Goal: Find specific page/section: Find specific page/section

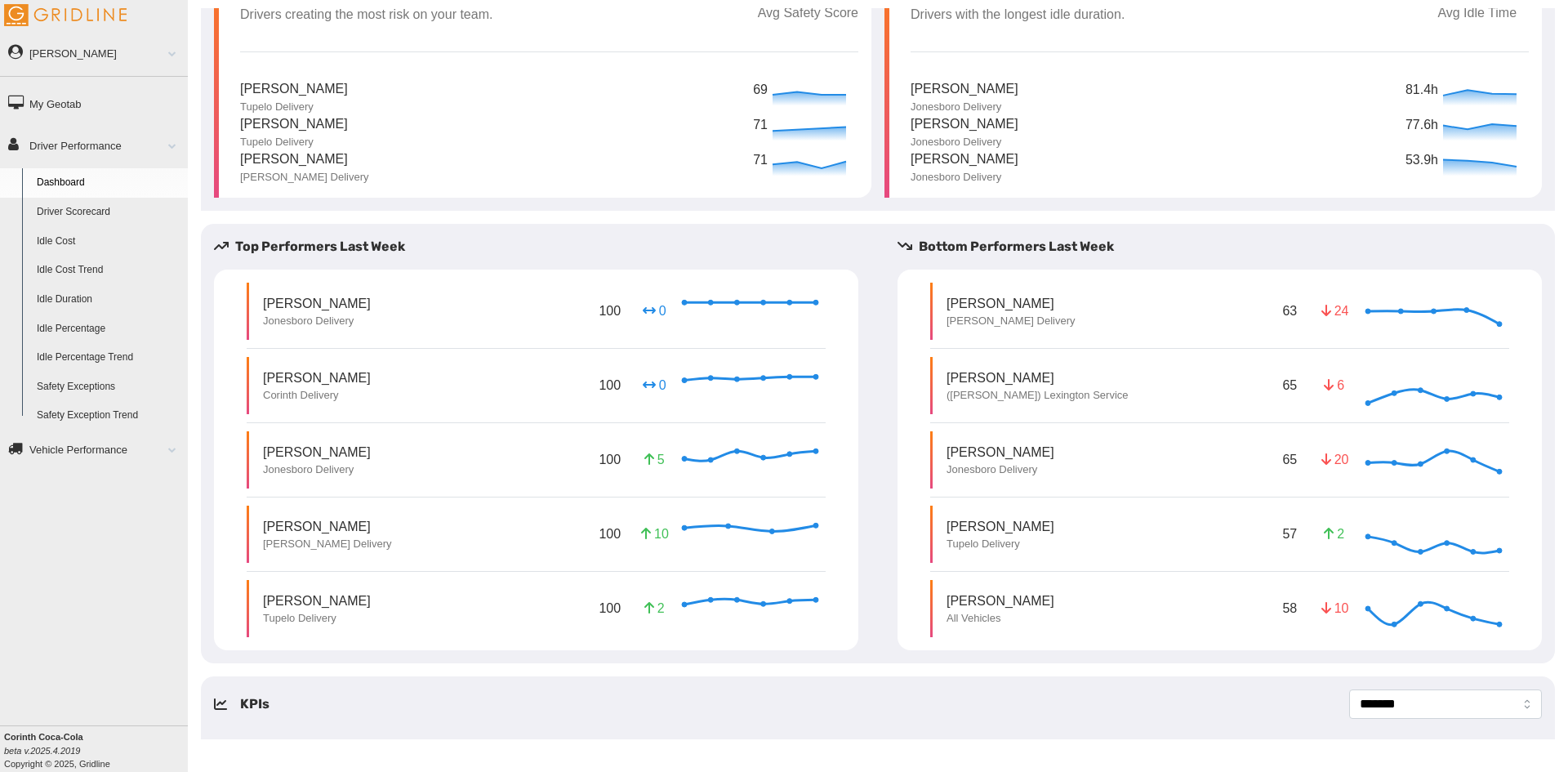
scroll to position [120, 0]
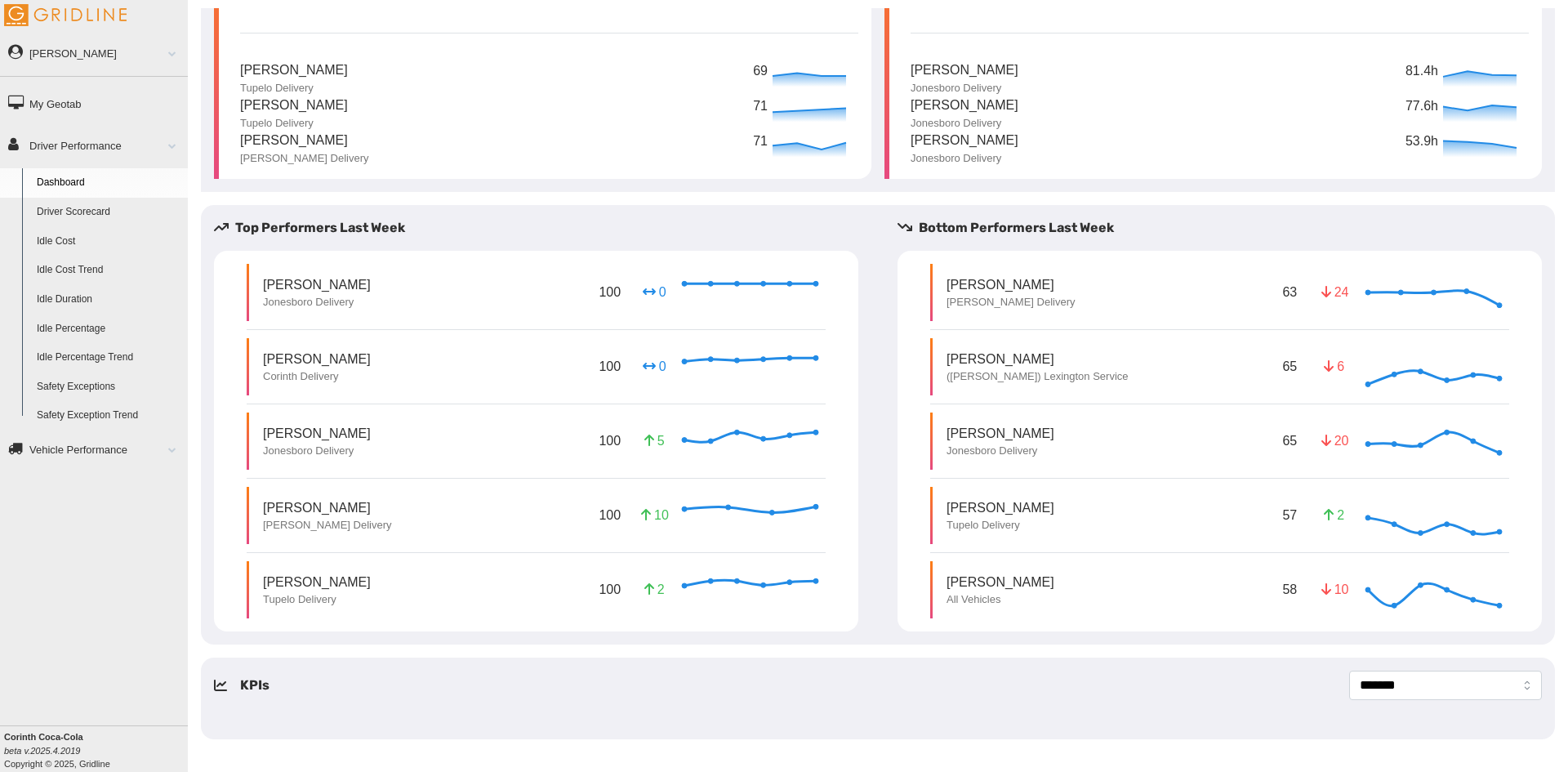
click at [73, 213] on link "Driver Scorecard" at bounding box center [108, 213] width 158 height 29
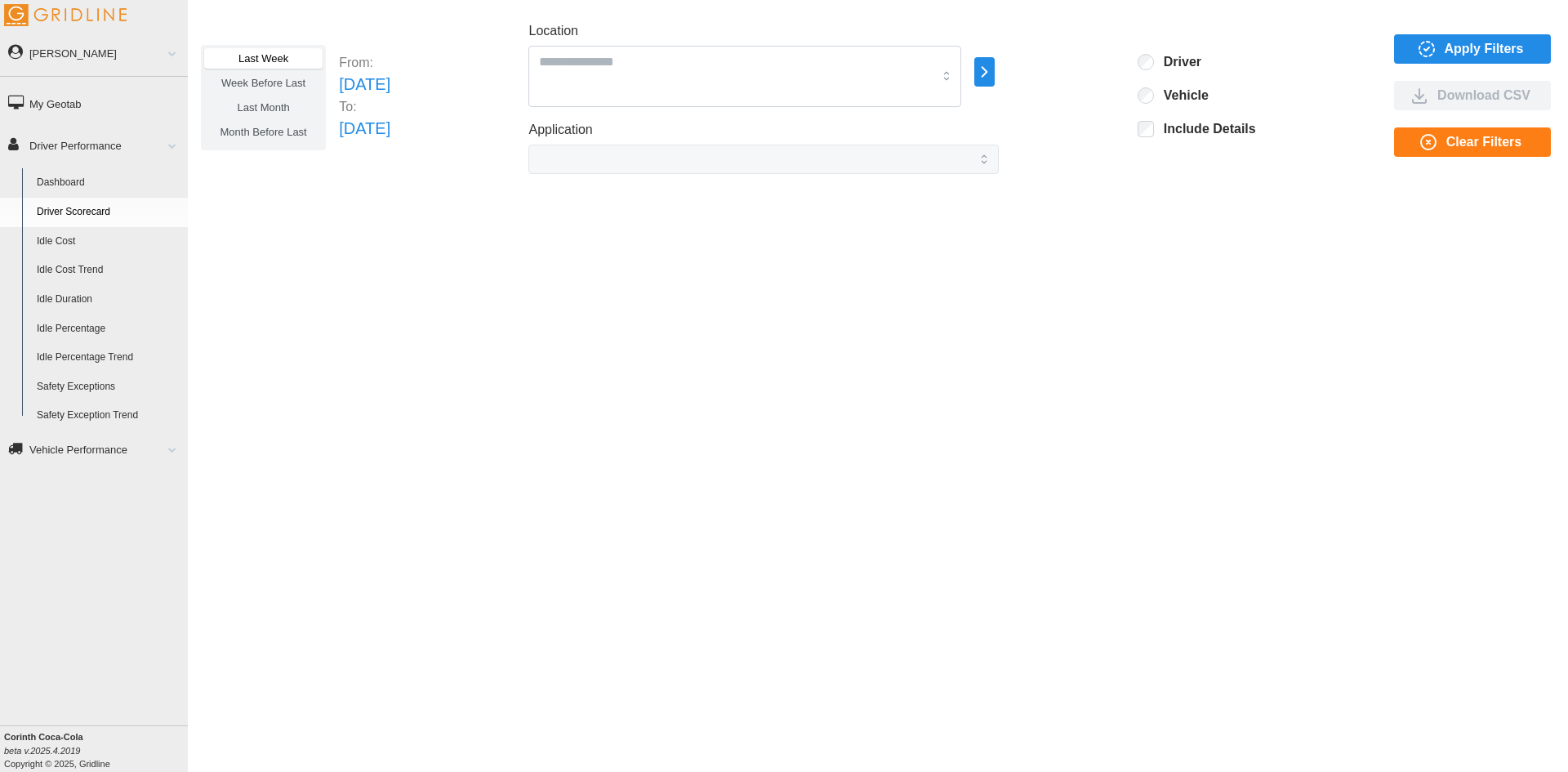
click at [994, 73] on icon "button" at bounding box center [985, 71] width 19 height 20
click at [1100, 67] on icon at bounding box center [1093, 73] width 16 height 16
click at [1094, 73] on div at bounding box center [1093, 73] width 13 height 13
drag, startPoint x: 1213, startPoint y: 288, endPoint x: 1272, endPoint y: 227, distance: 84.9
click at [1214, 288] on div "Last Week Week Before Last Last Month Month Before Last From: [DATE] To: [DATE]…" at bounding box center [877, 374] width 1380 height 732
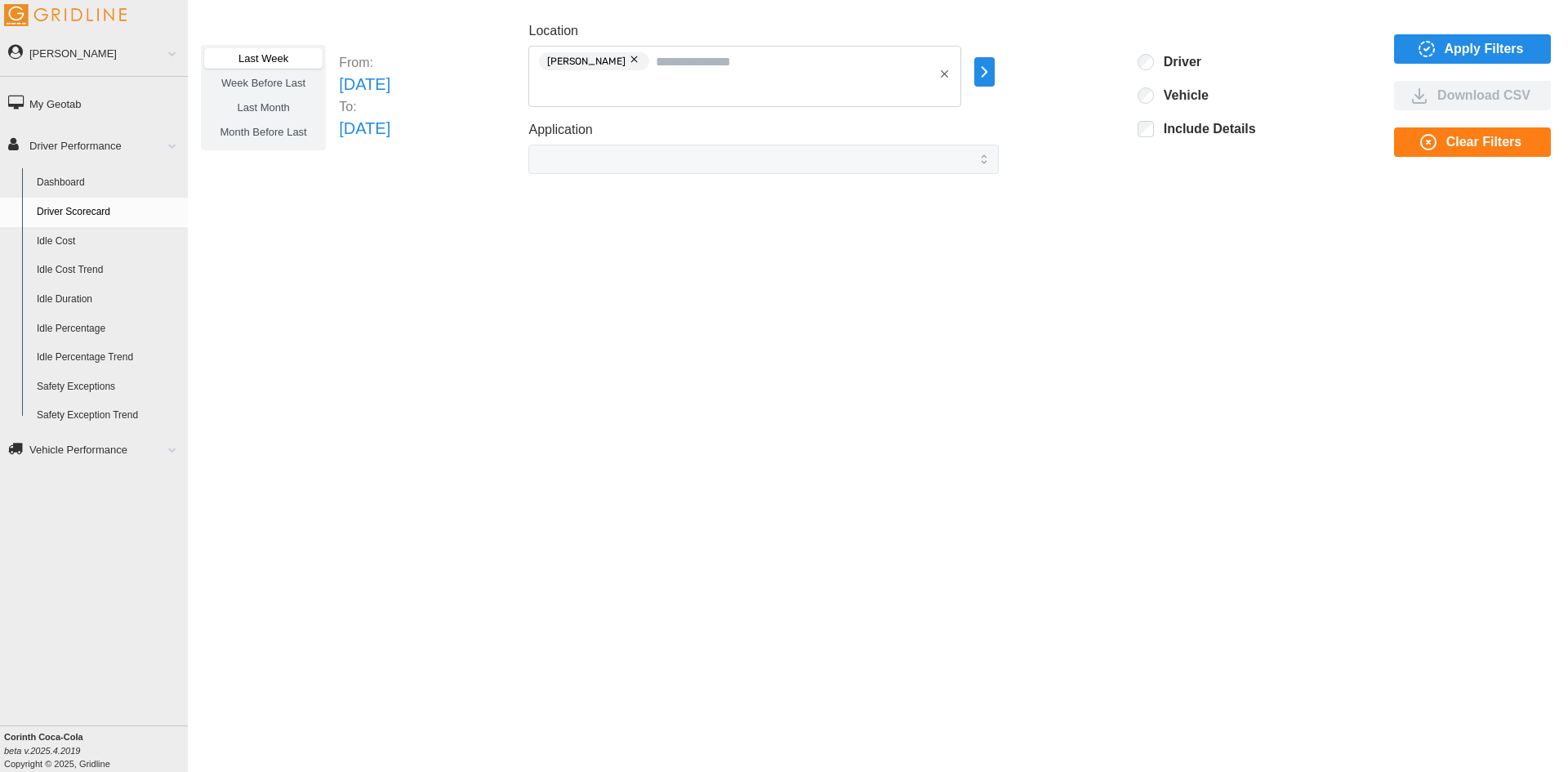
click at [1478, 42] on span "Apply Filters" at bounding box center [1485, 49] width 79 height 28
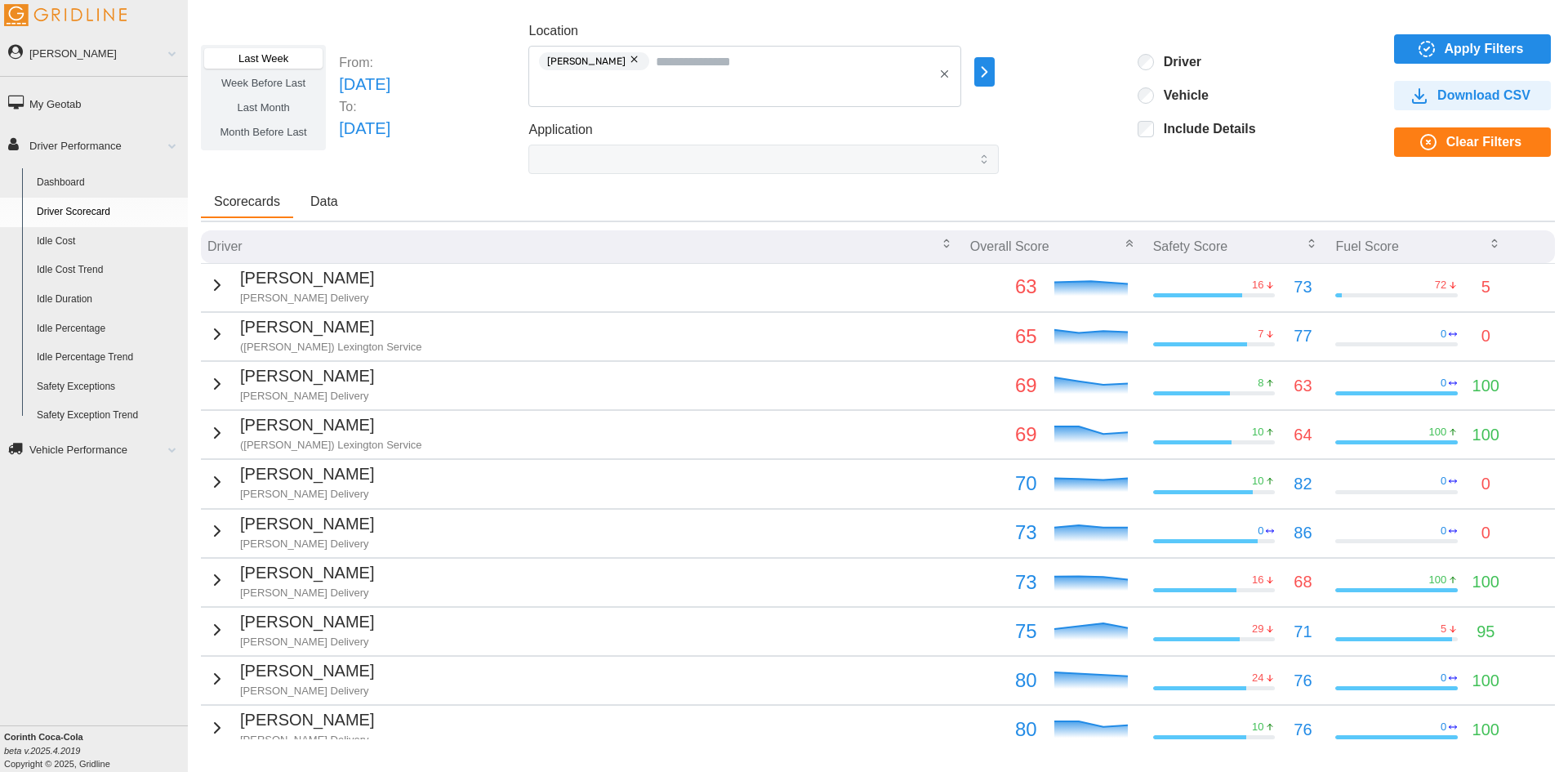
click at [970, 377] on p "69" at bounding box center [1004, 386] width 67 height 31
click at [214, 381] on icon "button" at bounding box center [217, 384] width 20 height 20
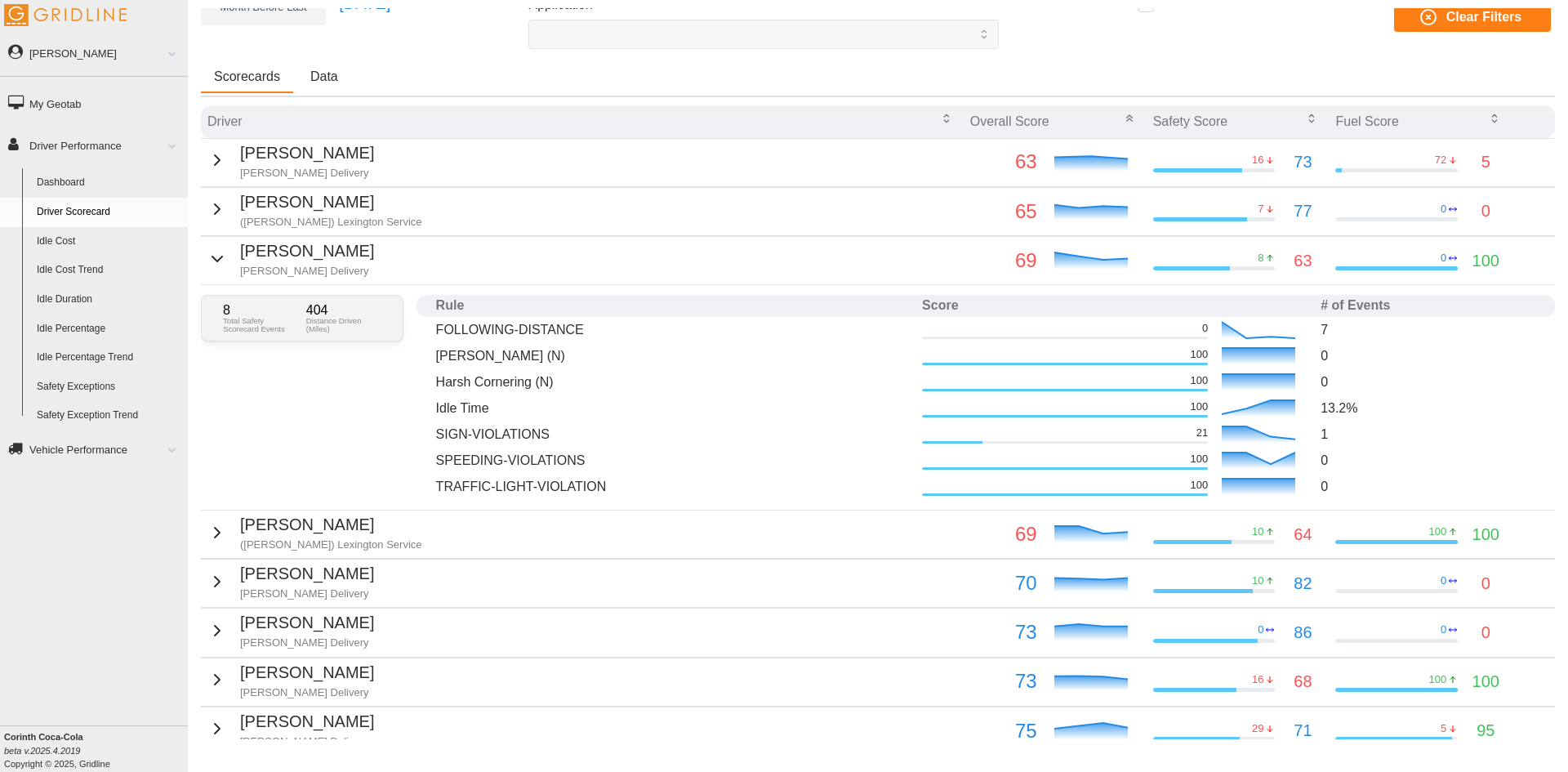
scroll to position [164, 0]
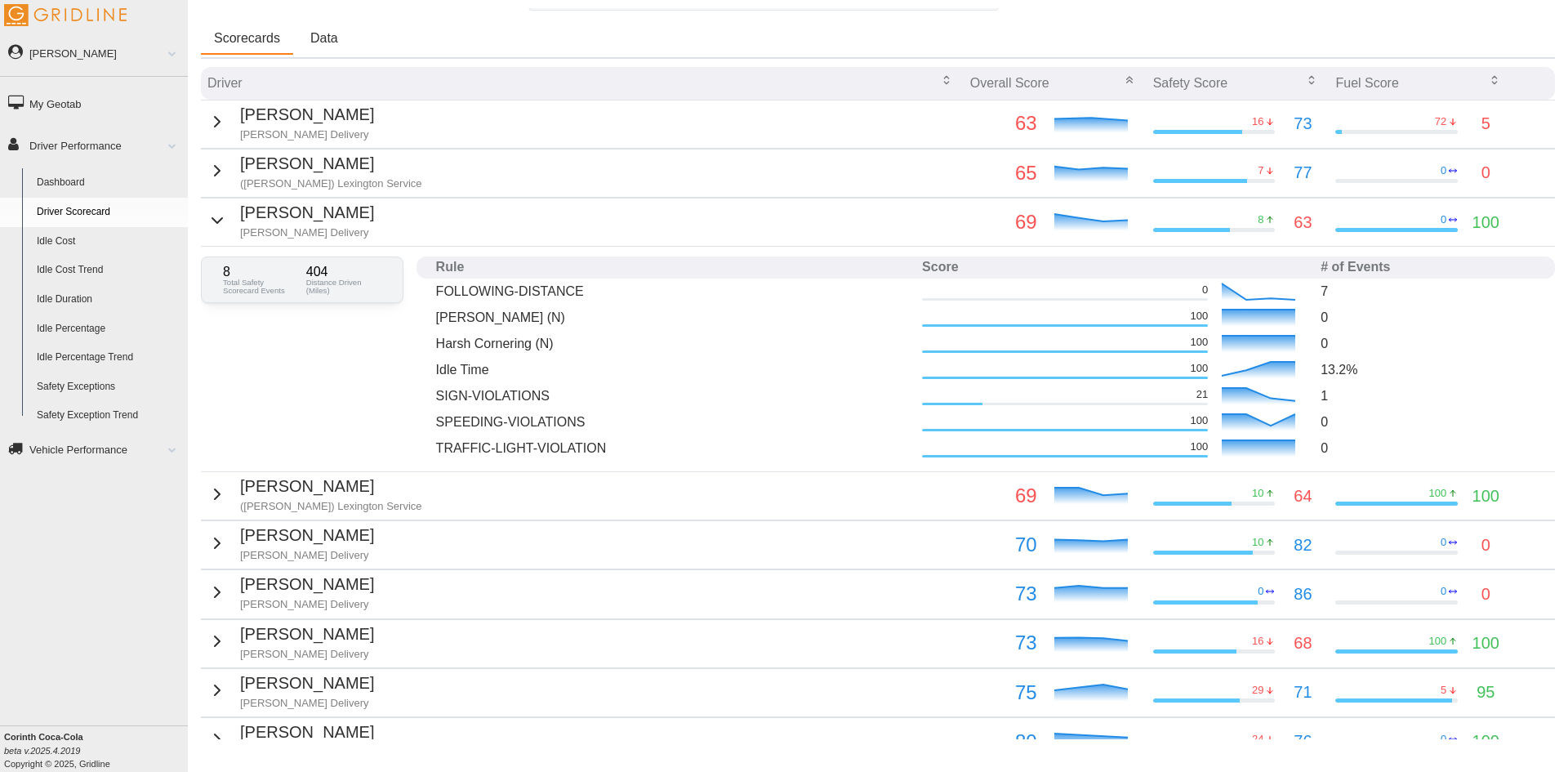
click at [964, 598] on td "73" at bounding box center [1055, 595] width 183 height 48
click at [210, 591] on icon "button" at bounding box center [217, 592] width 20 height 20
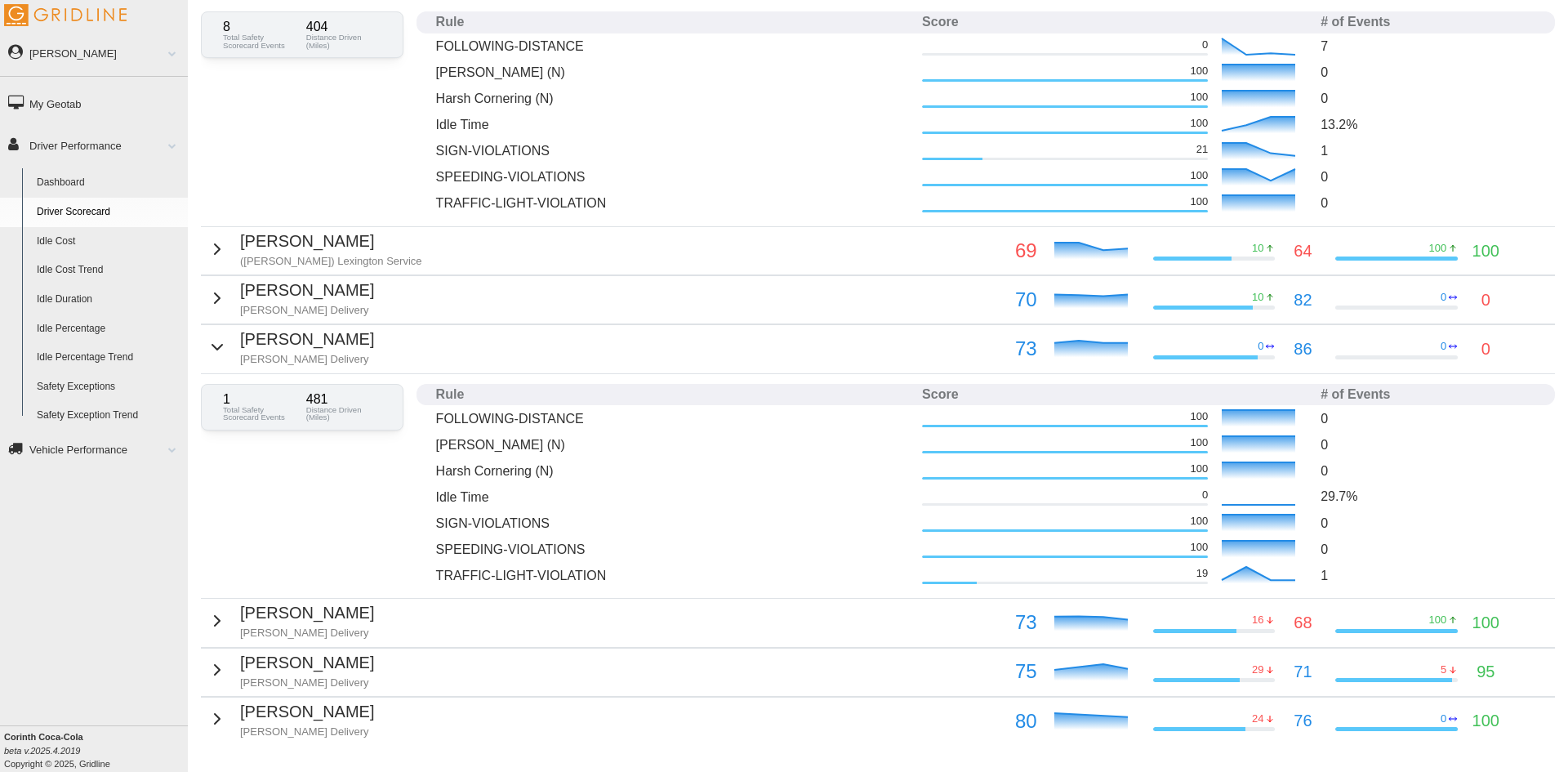
scroll to position [521, 0]
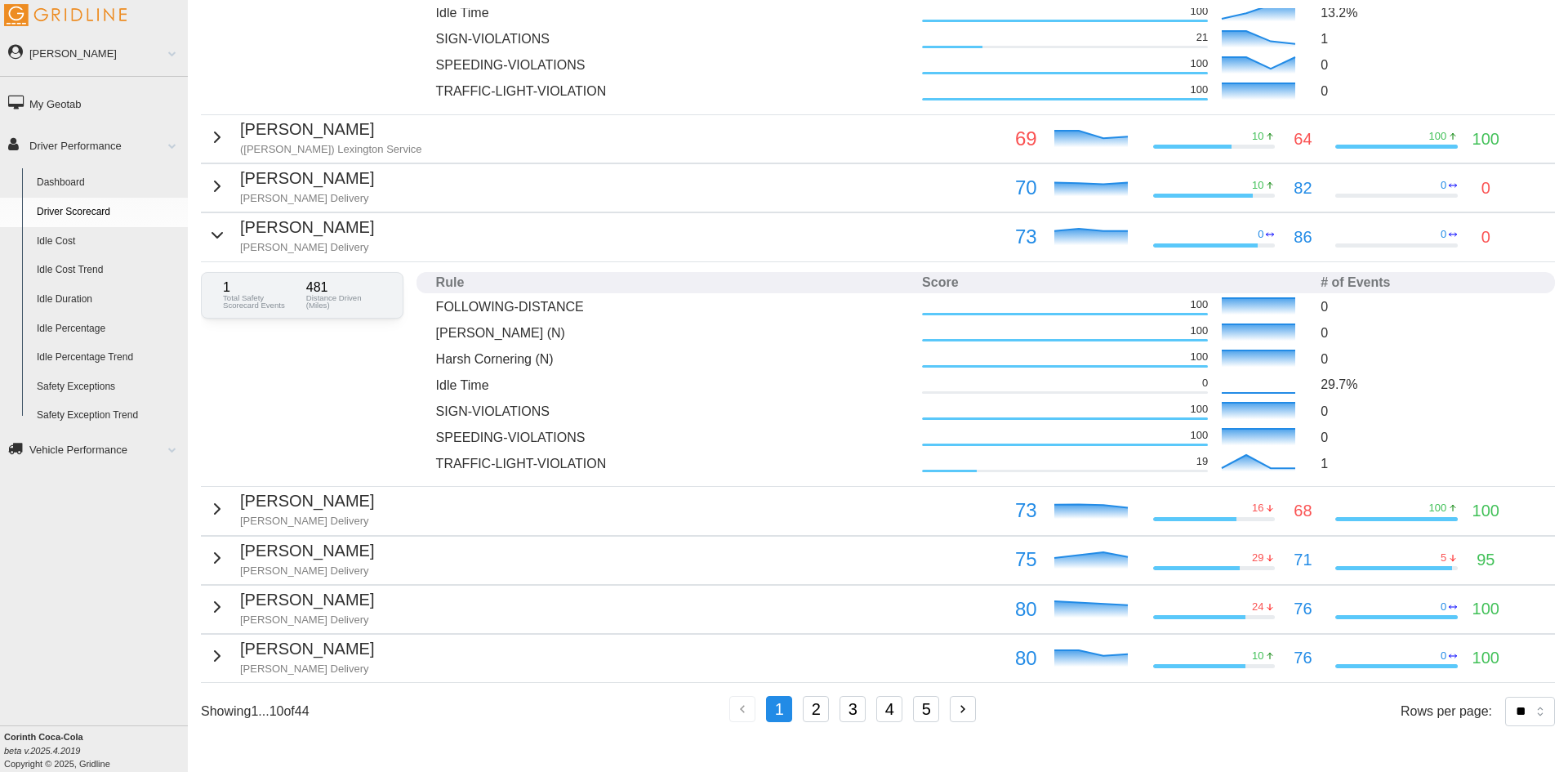
click at [211, 609] on icon "button" at bounding box center [217, 607] width 20 height 20
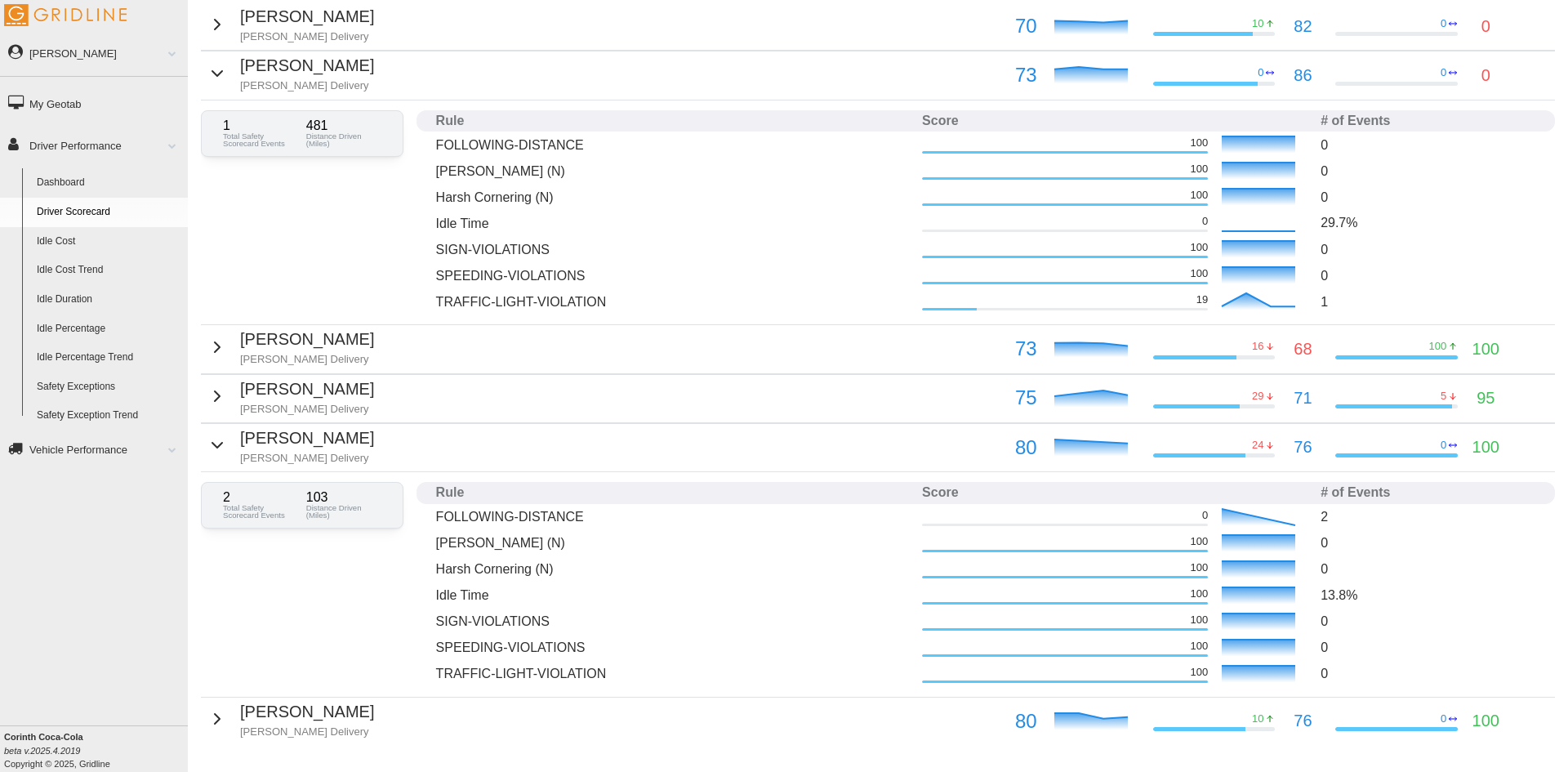
scroll to position [684, 0]
click at [220, 448] on icon "button" at bounding box center [217, 443] width 20 height 20
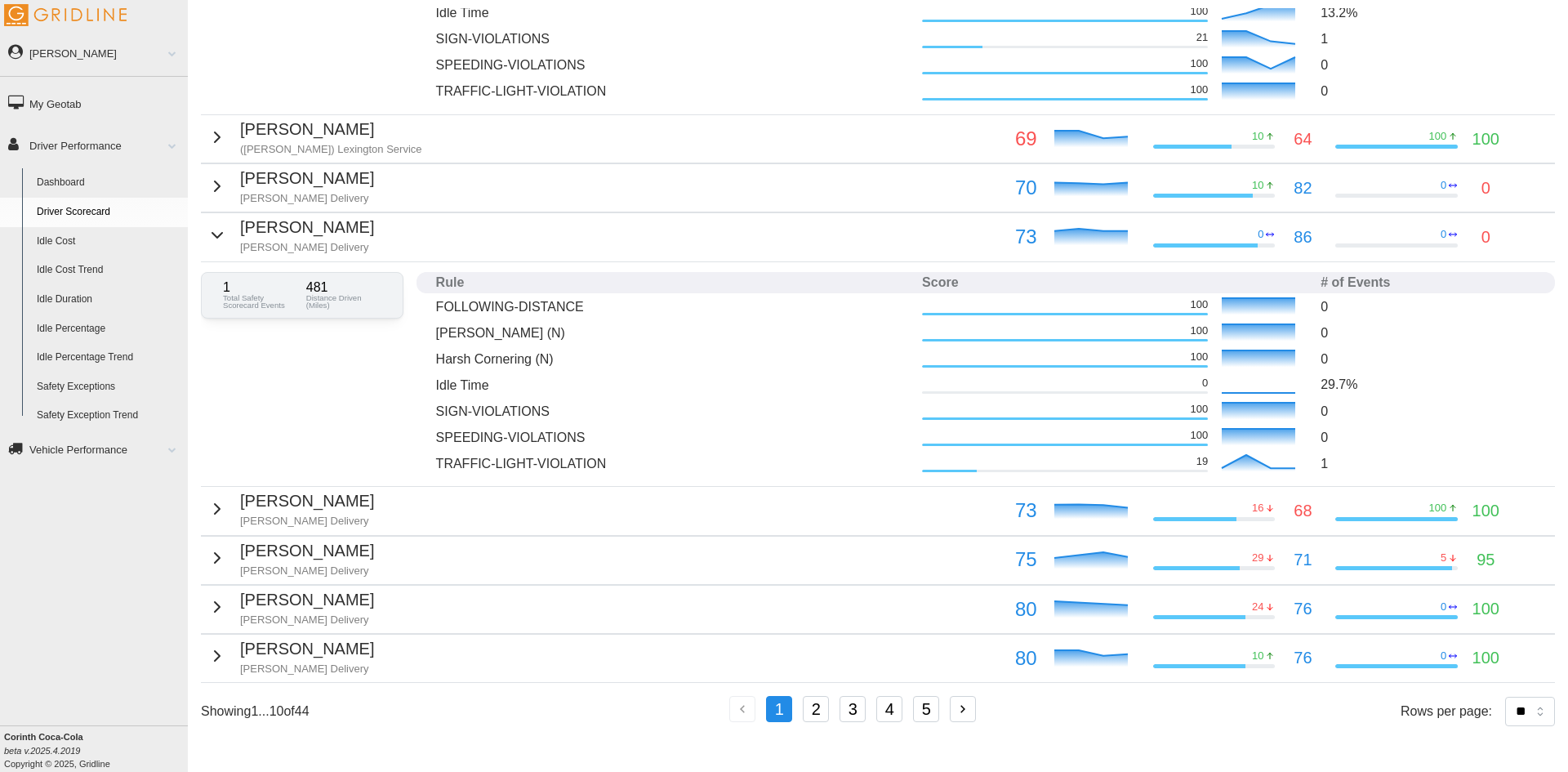
scroll to position [533, 0]
click at [217, 646] on icon "button" at bounding box center [217, 656] width 20 height 20
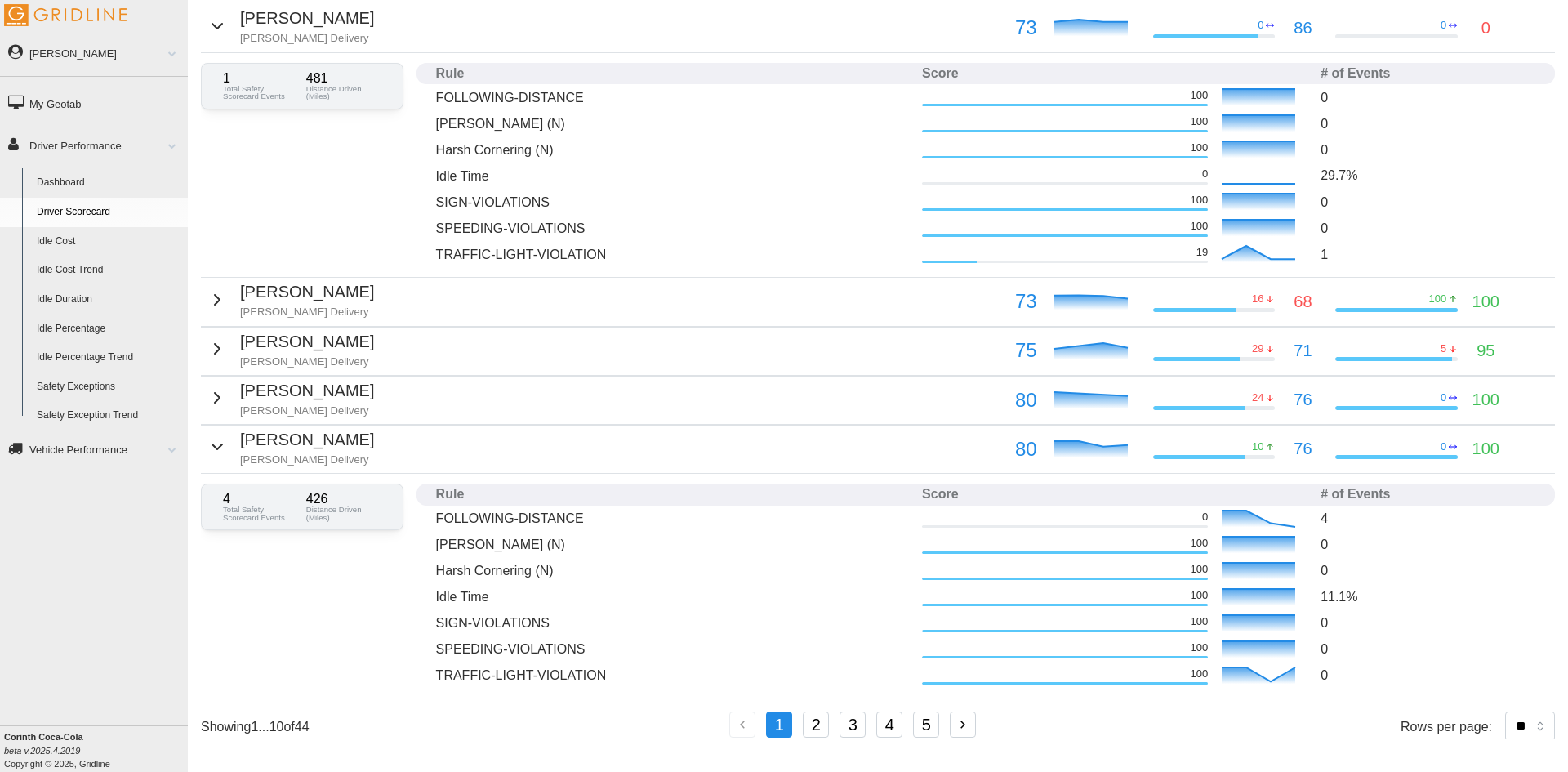
scroll to position [745, 0]
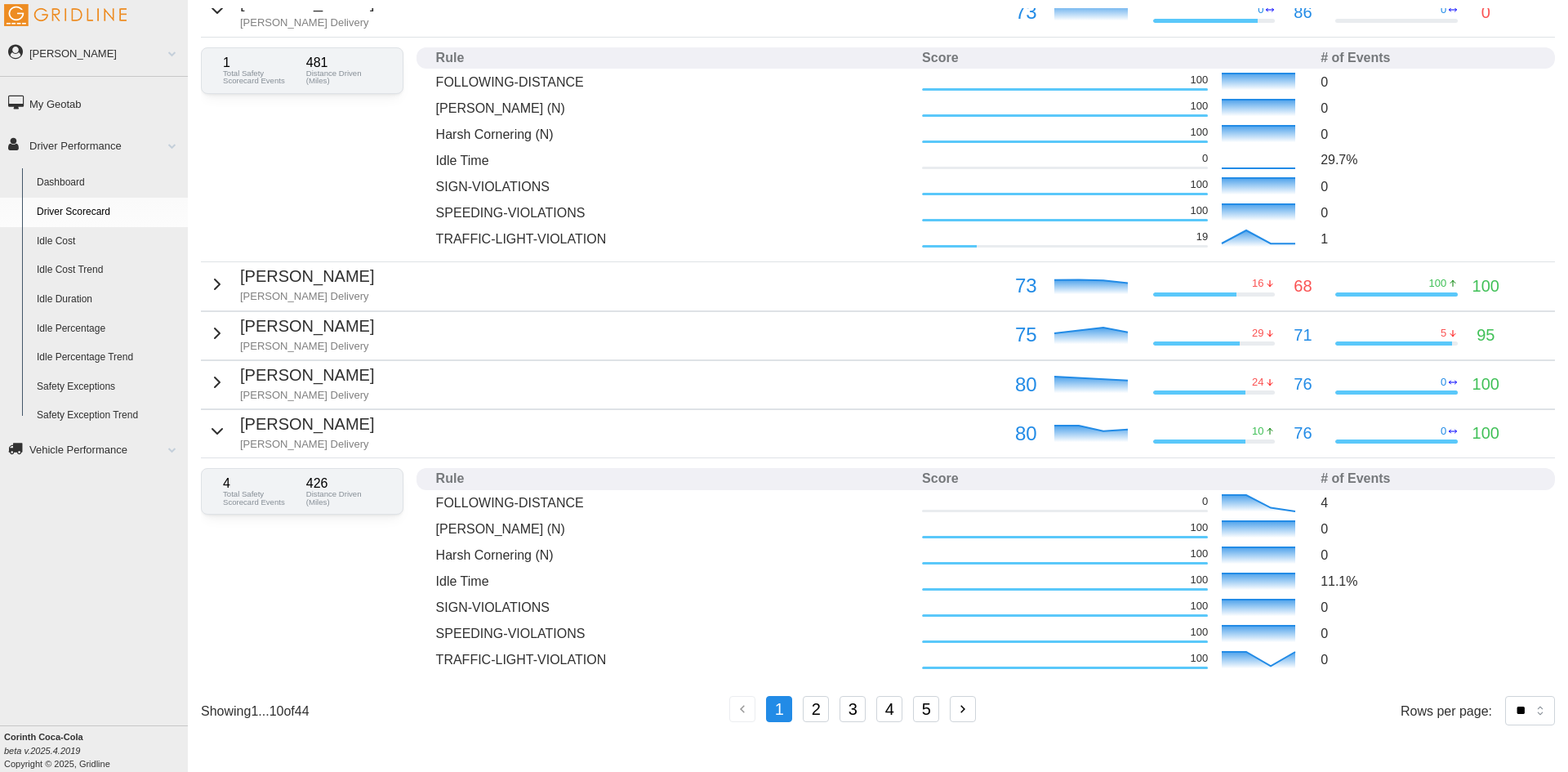
click at [824, 710] on button "2" at bounding box center [815, 709] width 26 height 26
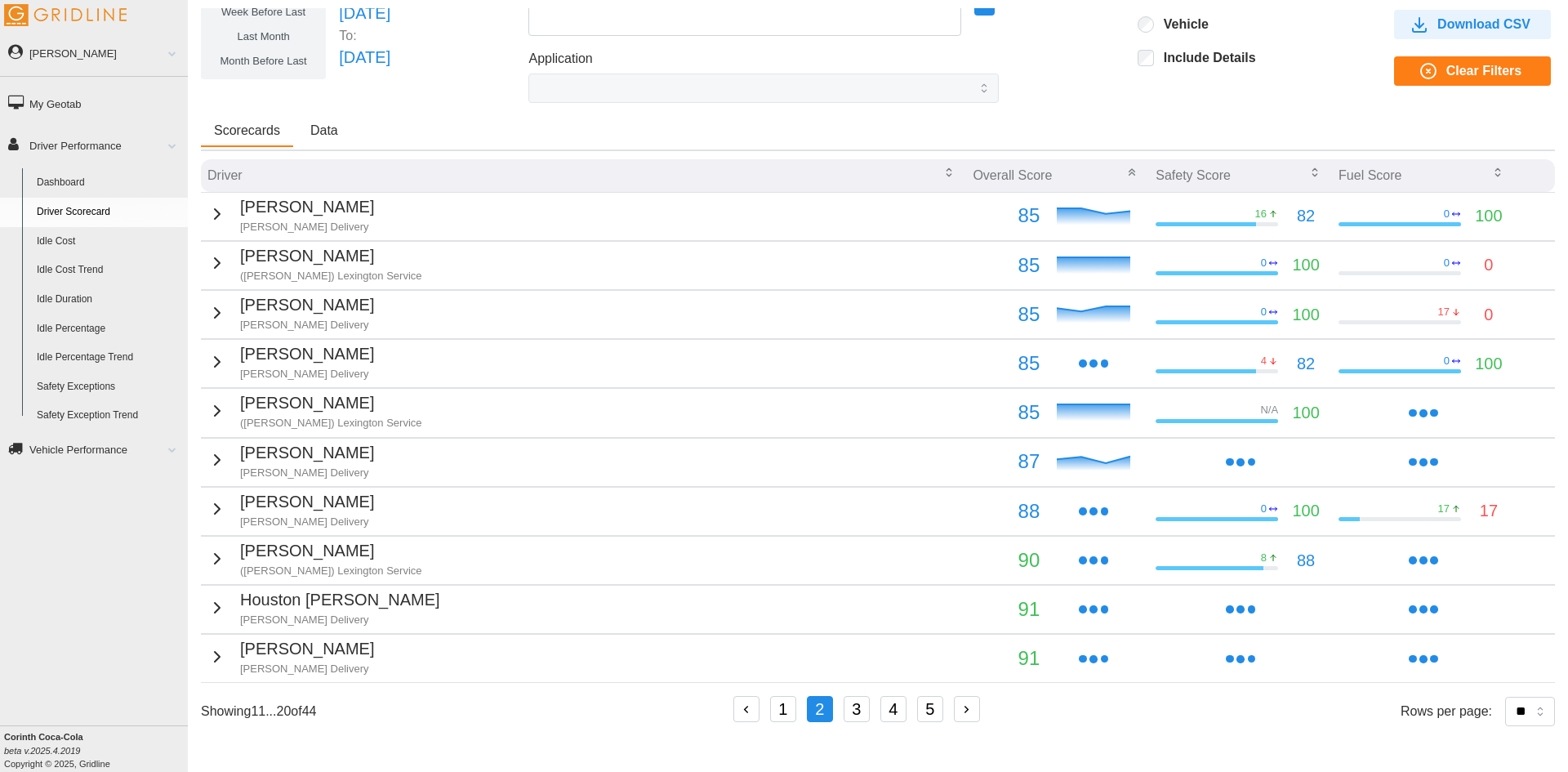
scroll to position [83, 0]
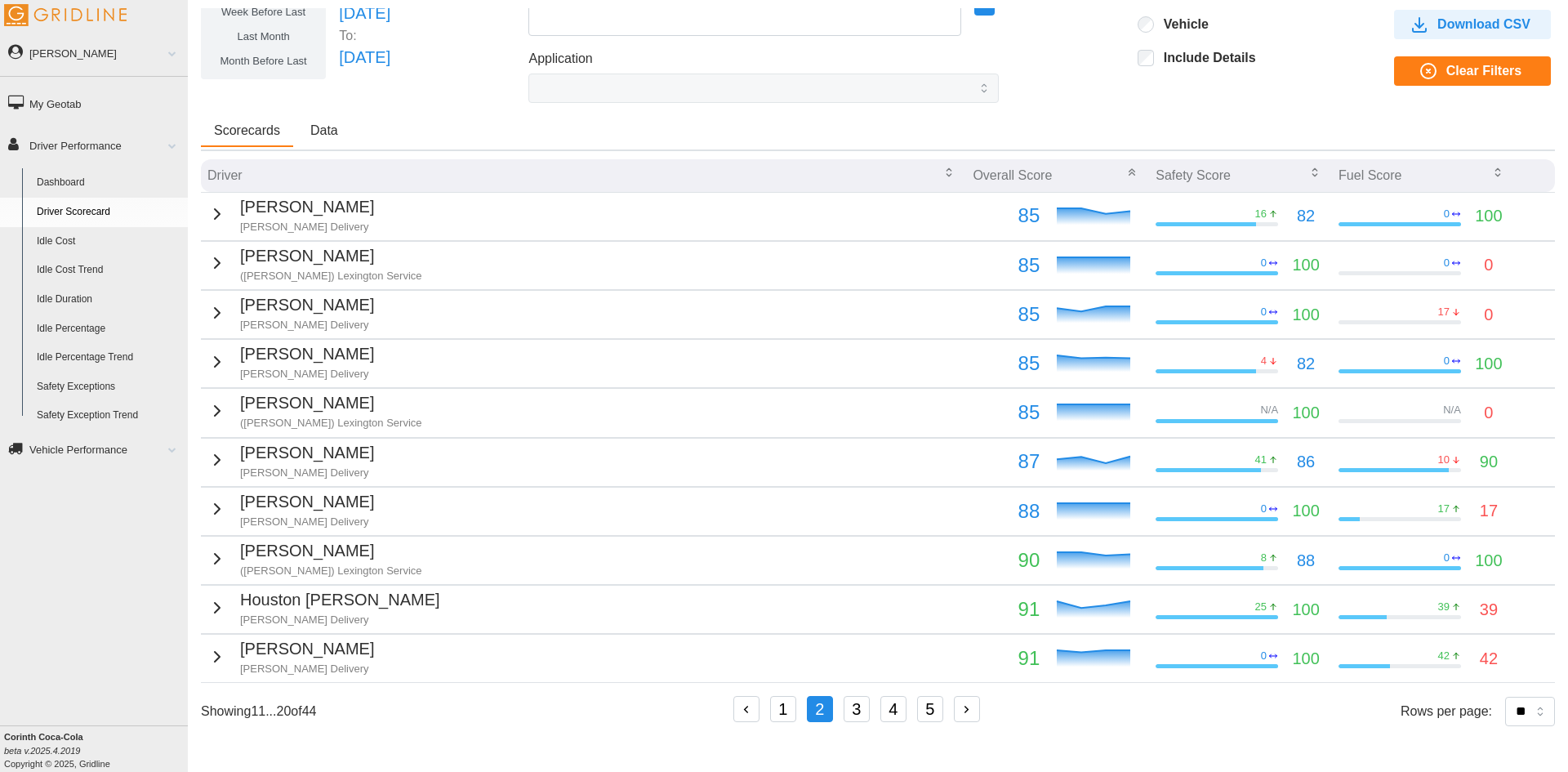
click at [252, 349] on p "[PERSON_NAME]" at bounding box center [307, 354] width 134 height 25
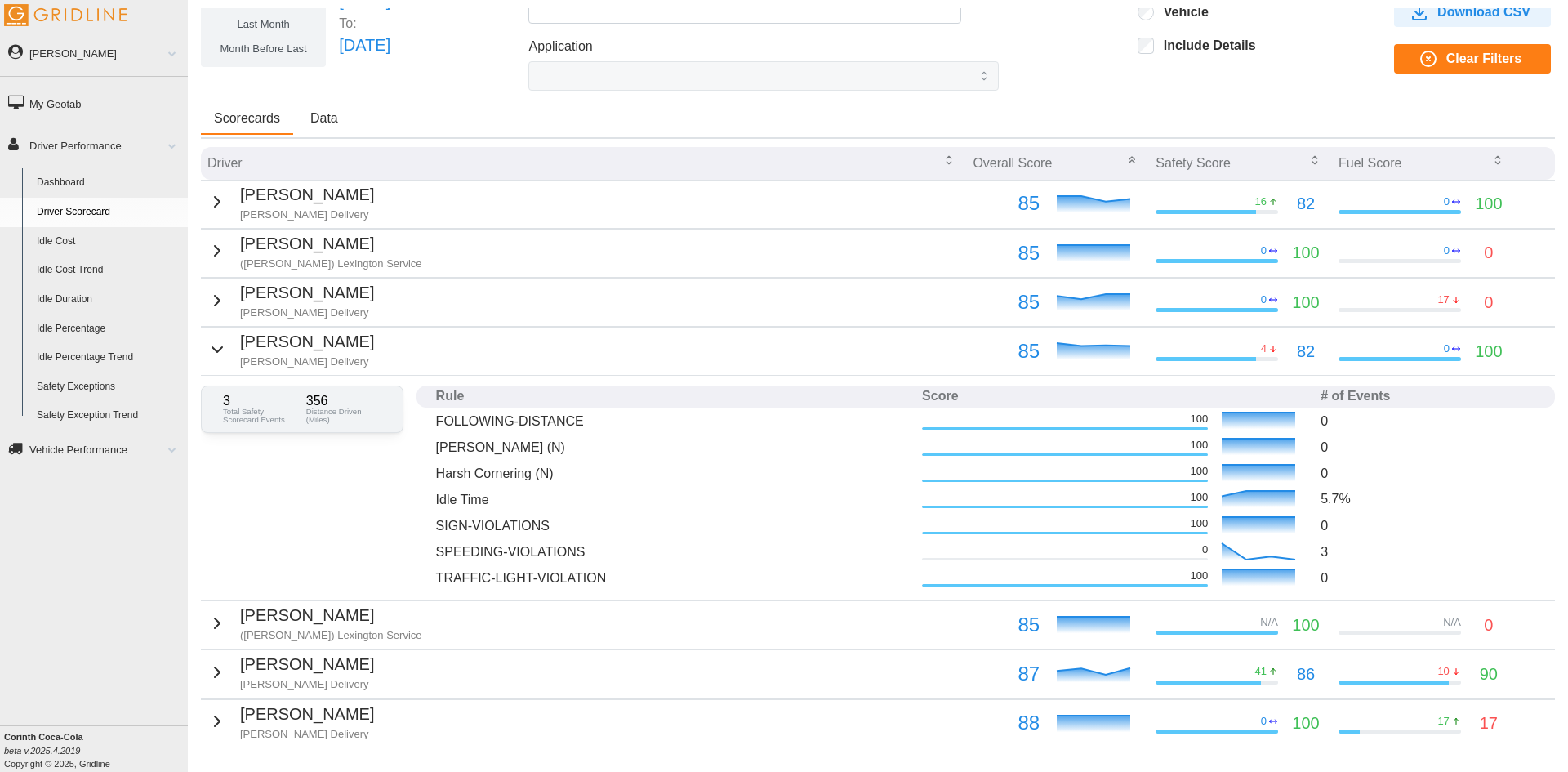
click at [252, 349] on p "[PERSON_NAME]" at bounding box center [307, 342] width 134 height 25
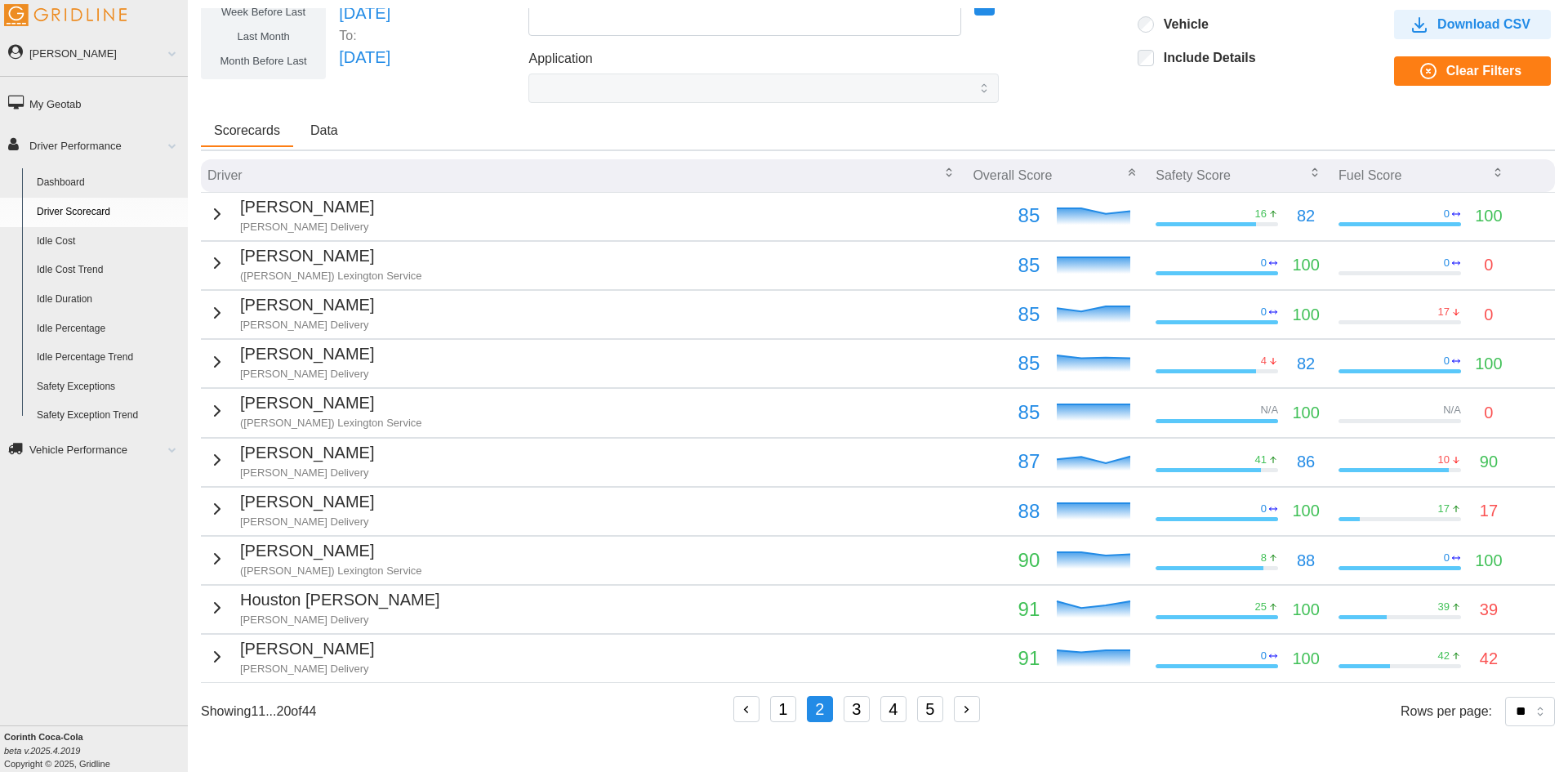
click at [278, 596] on p "Houston [PERSON_NAME]" at bounding box center [340, 600] width 200 height 25
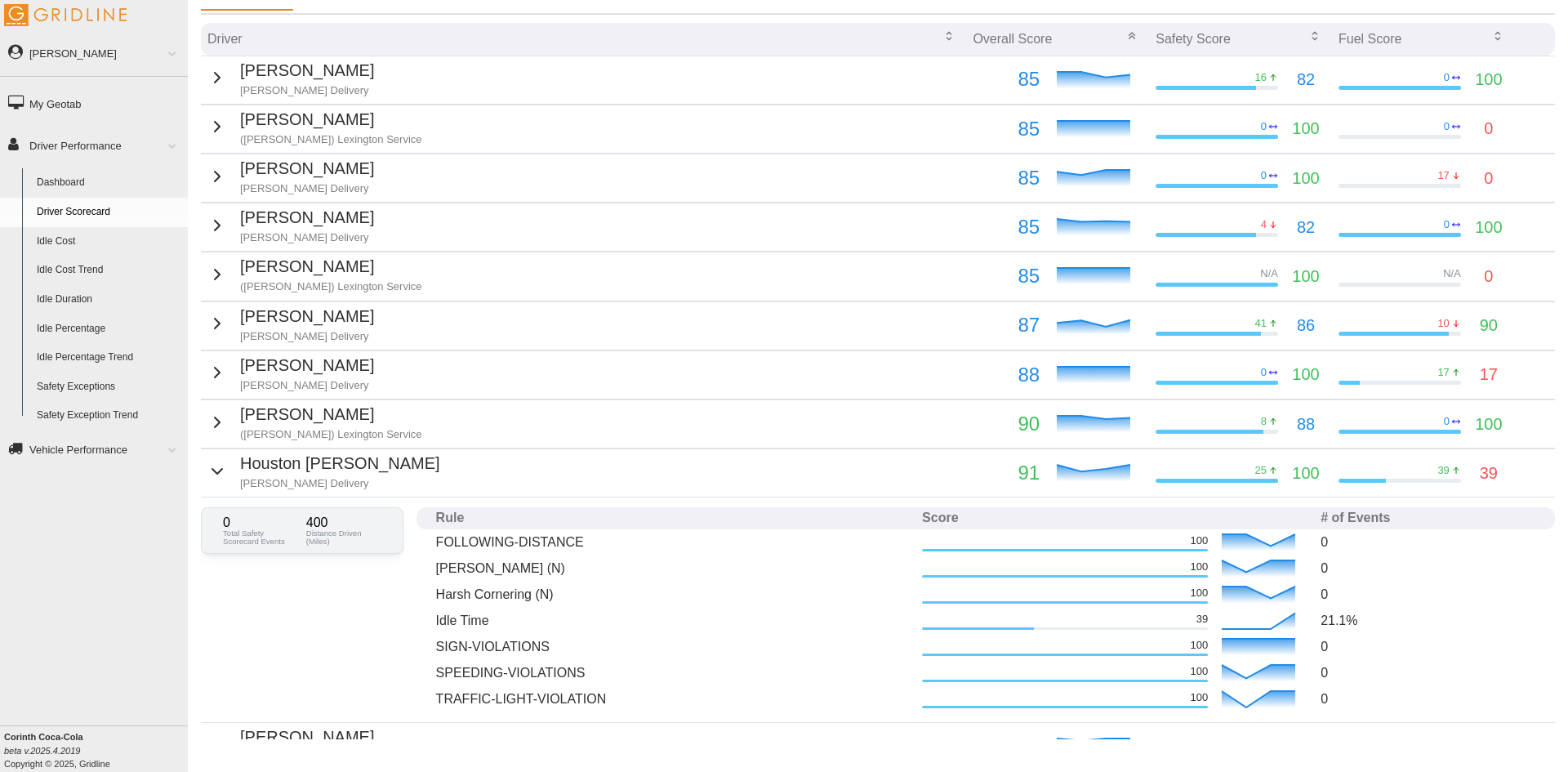
scroll to position [247, 0]
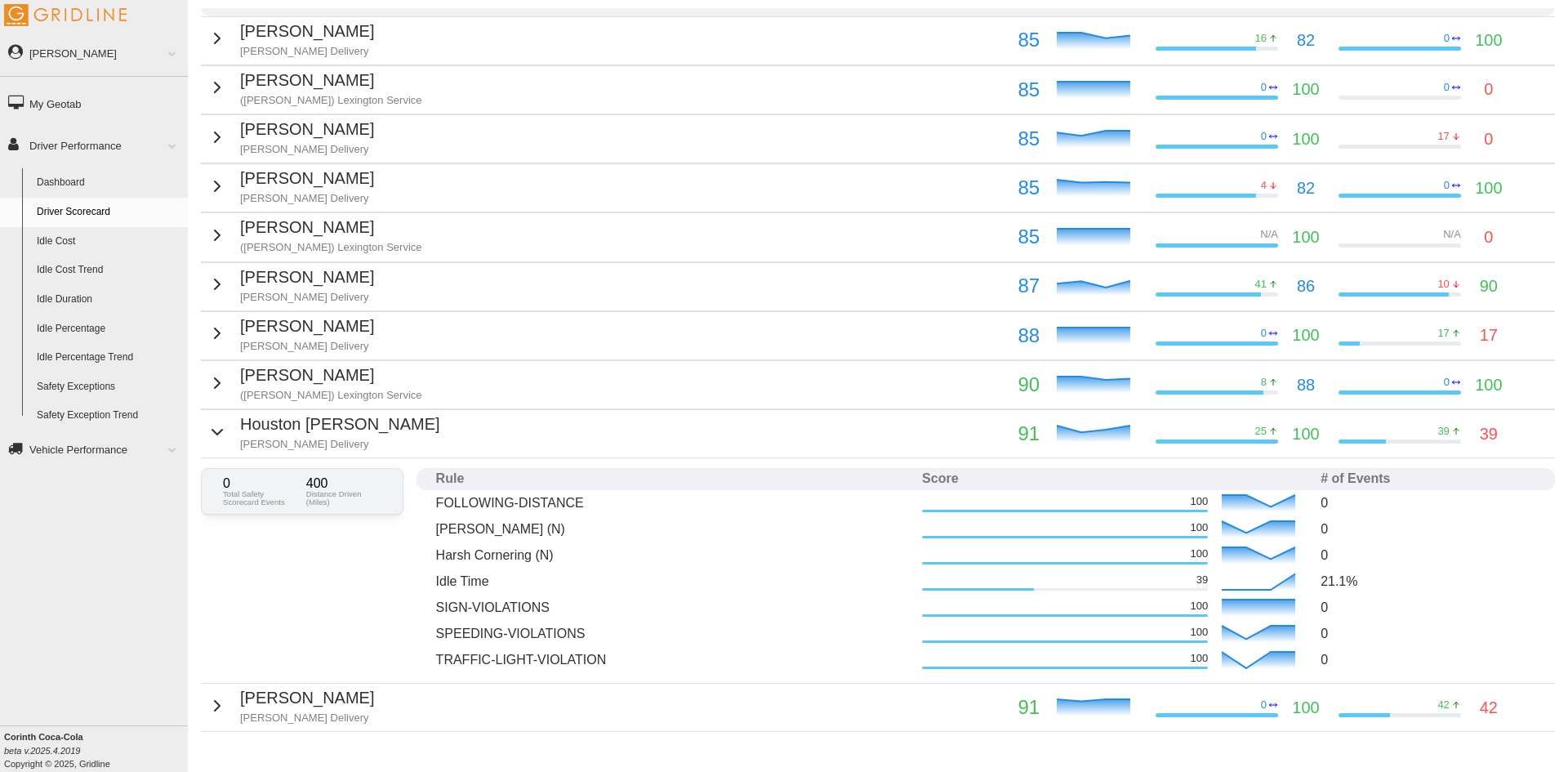
click at [240, 423] on p "Houston [PERSON_NAME]" at bounding box center [340, 424] width 200 height 25
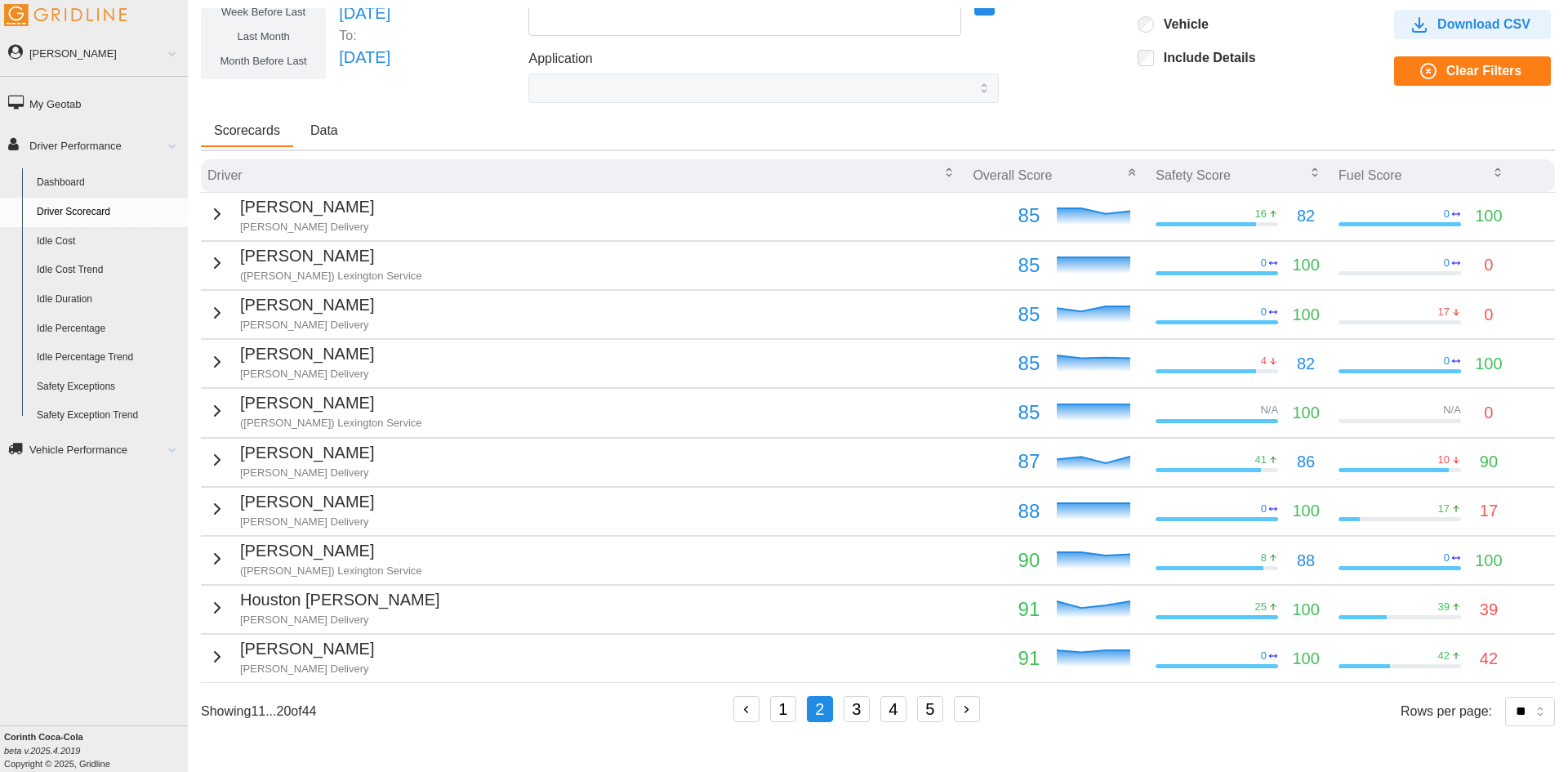
scroll to position [71, 0]
click at [856, 718] on button "3" at bounding box center [857, 709] width 26 height 26
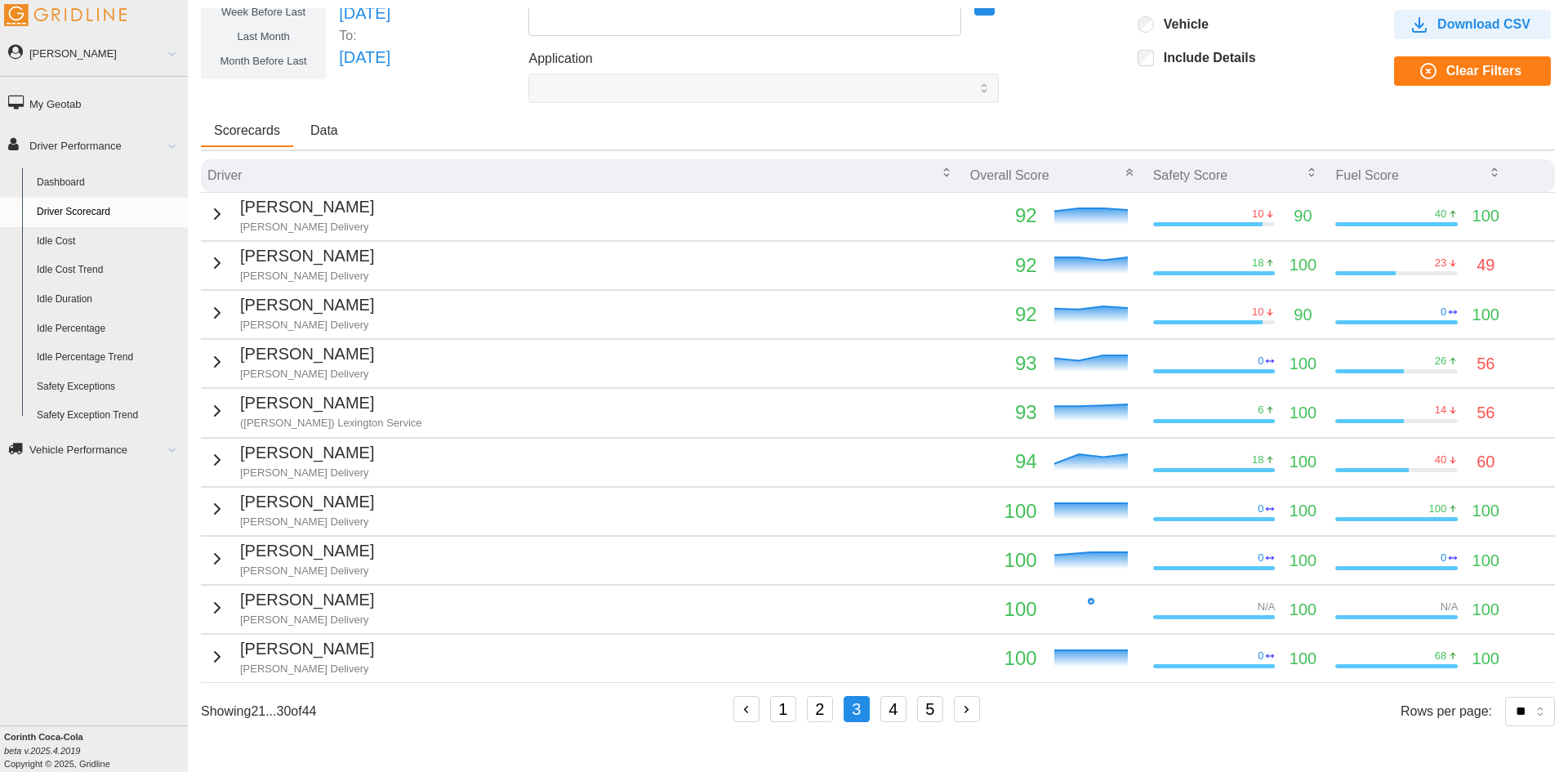
click at [305, 319] on p "[PERSON_NAME] Delivery" at bounding box center [307, 324] width 134 height 15
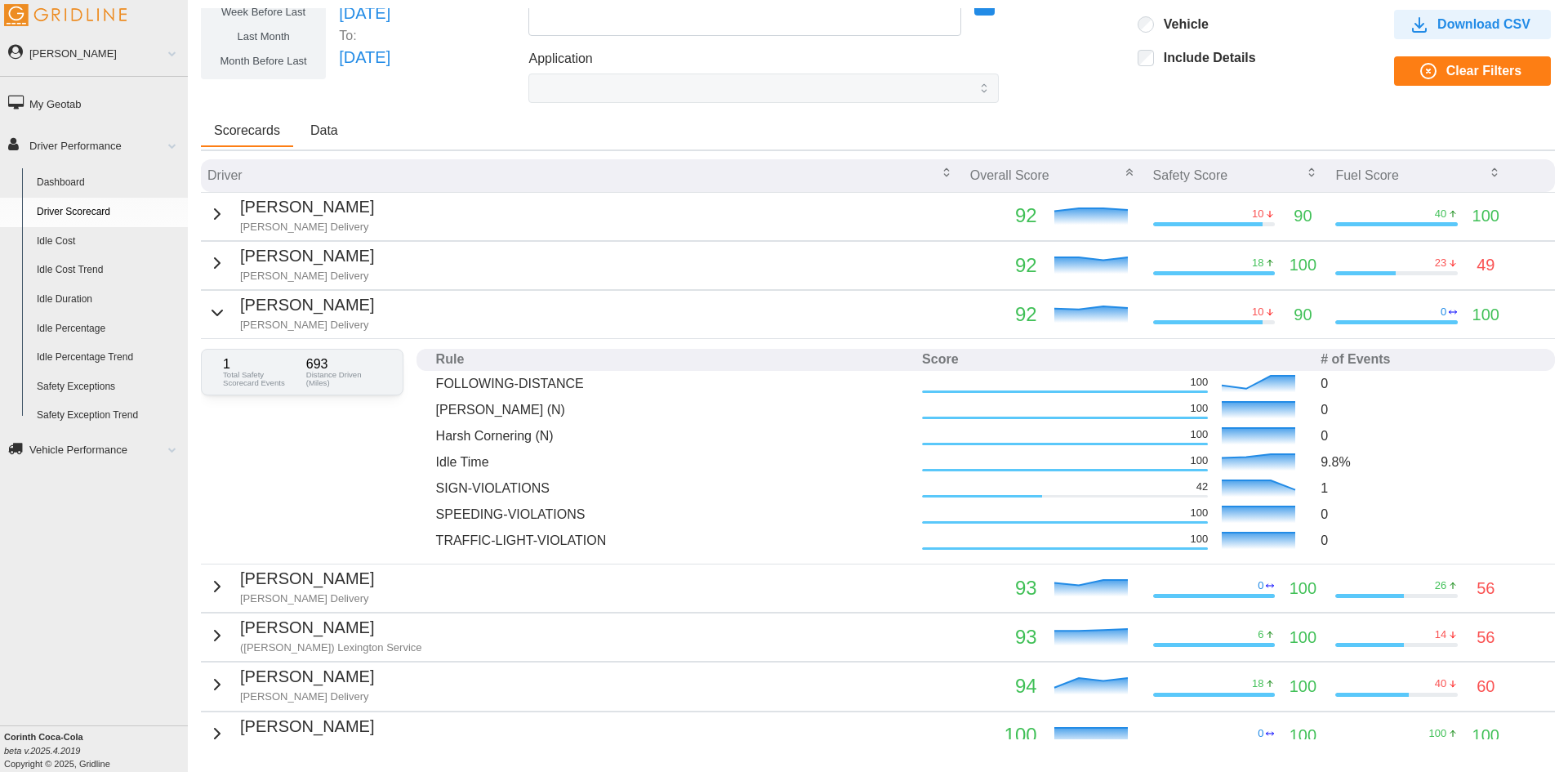
click at [304, 319] on p "[PERSON_NAME] Delivery" at bounding box center [307, 324] width 134 height 15
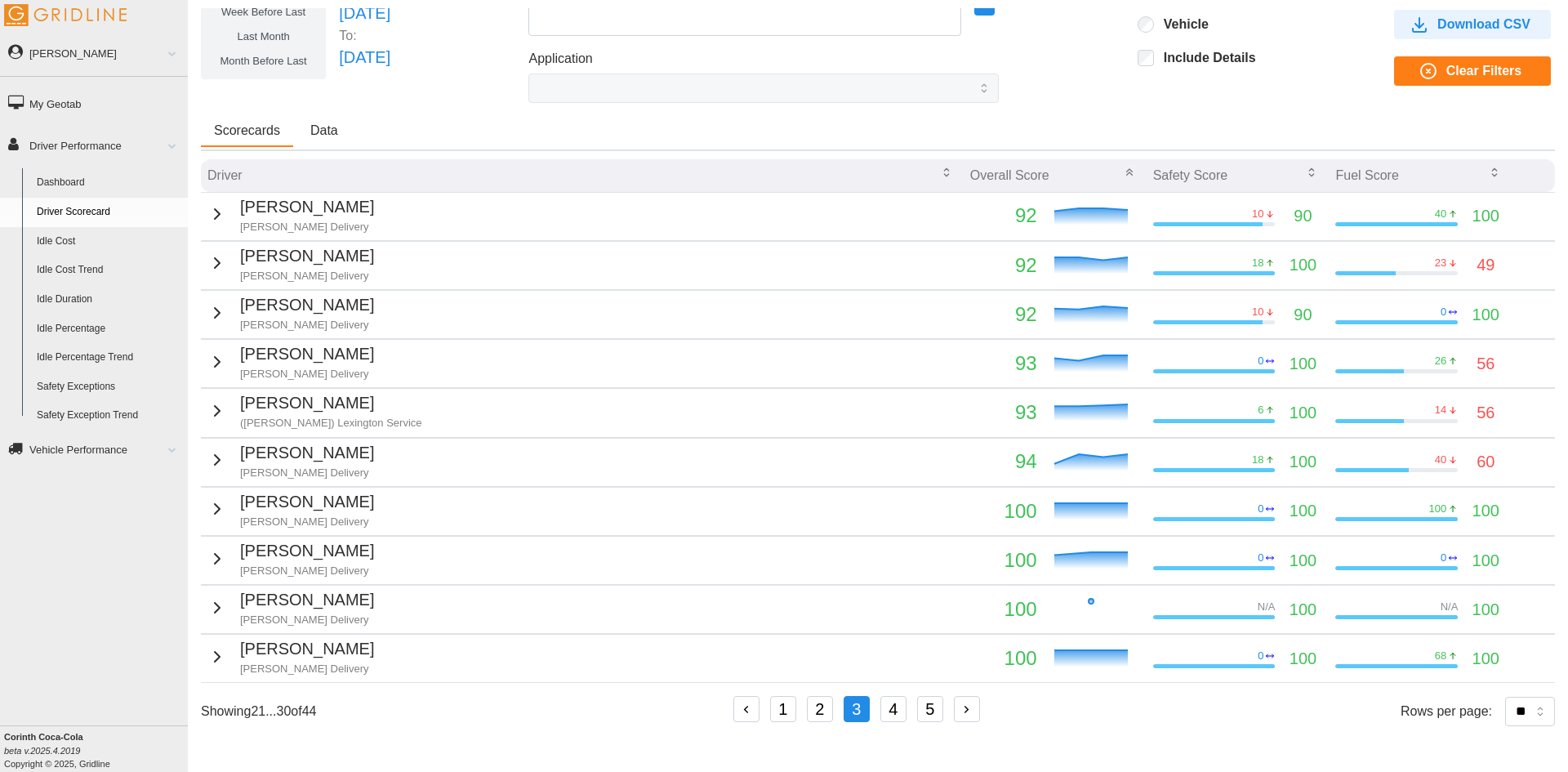
click at [294, 646] on p "[PERSON_NAME]" at bounding box center [307, 649] width 134 height 25
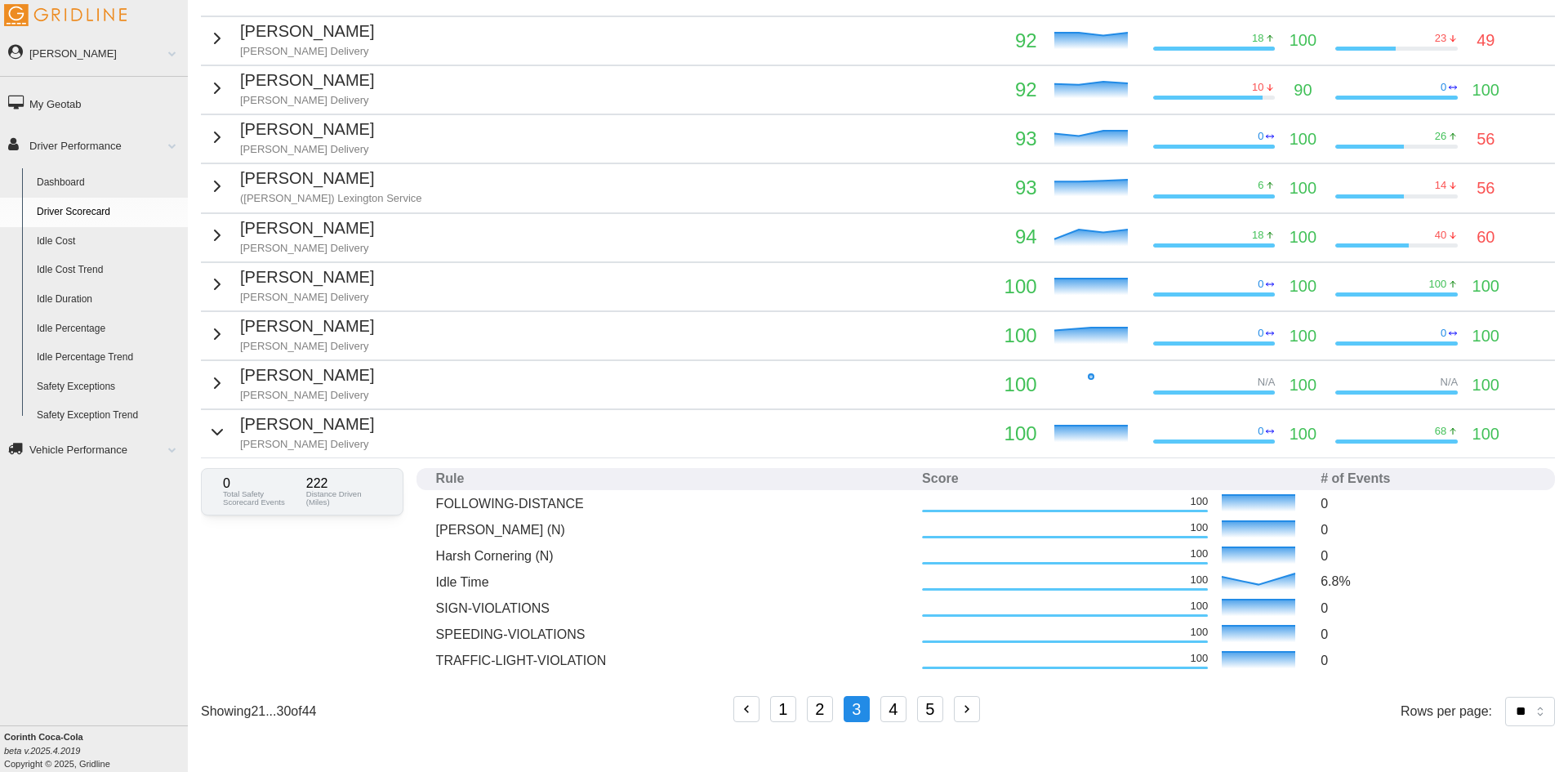
scroll to position [296, 0]
click at [286, 416] on p "[PERSON_NAME]" at bounding box center [307, 424] width 134 height 25
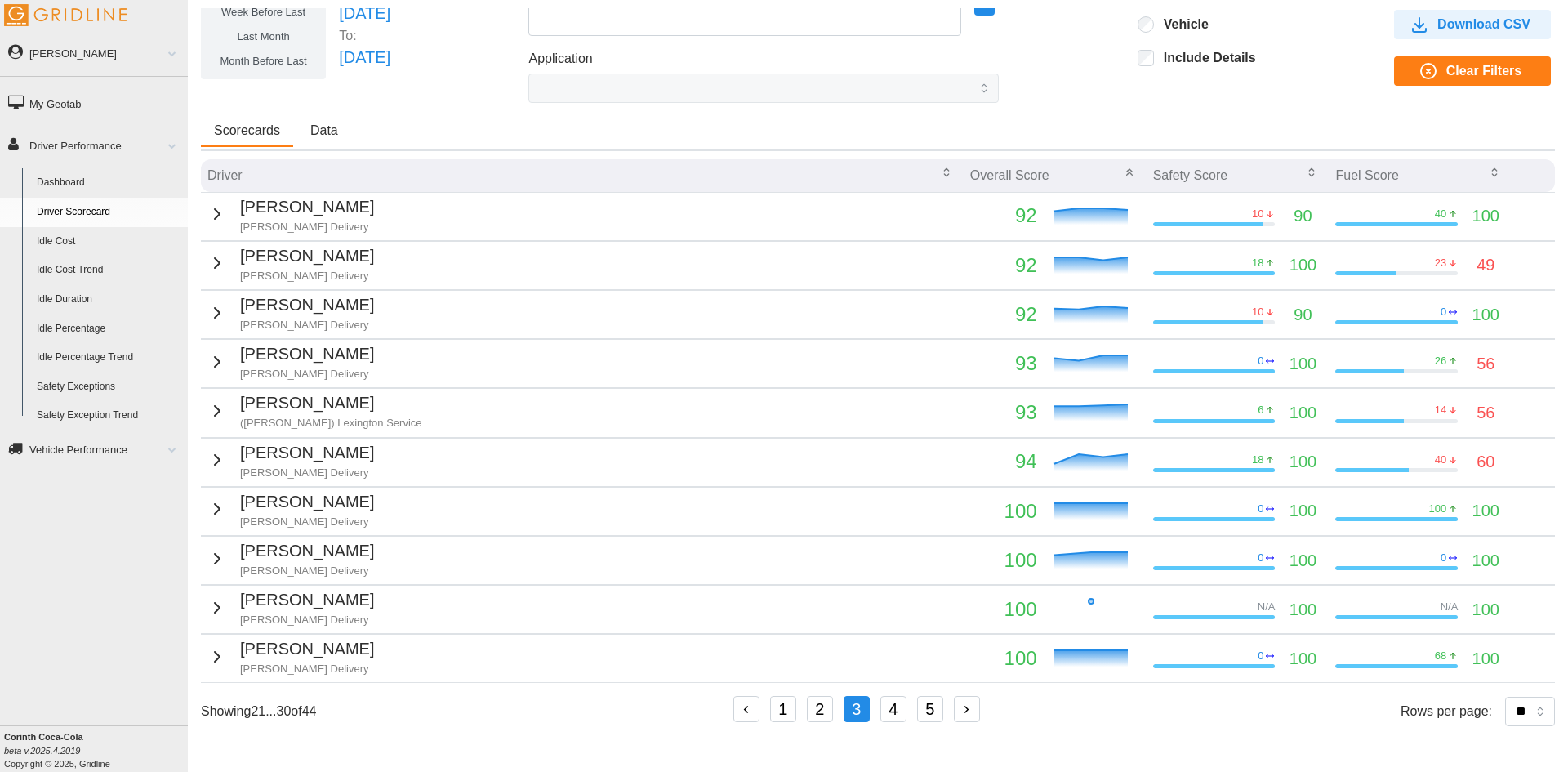
scroll to position [71, 0]
click at [893, 713] on button "4" at bounding box center [894, 709] width 26 height 26
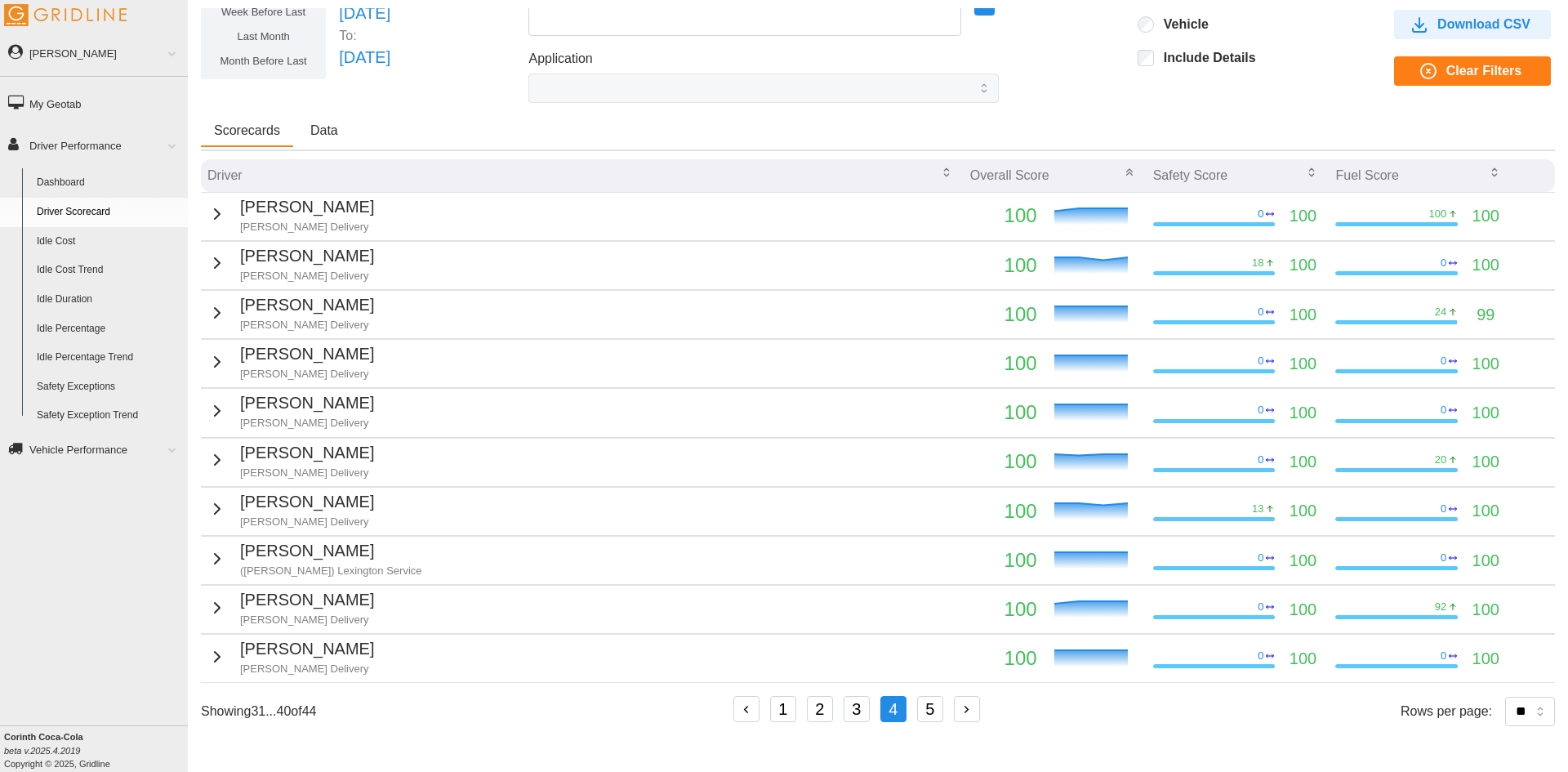
click at [292, 612] on p "[PERSON_NAME]" at bounding box center [307, 600] width 134 height 25
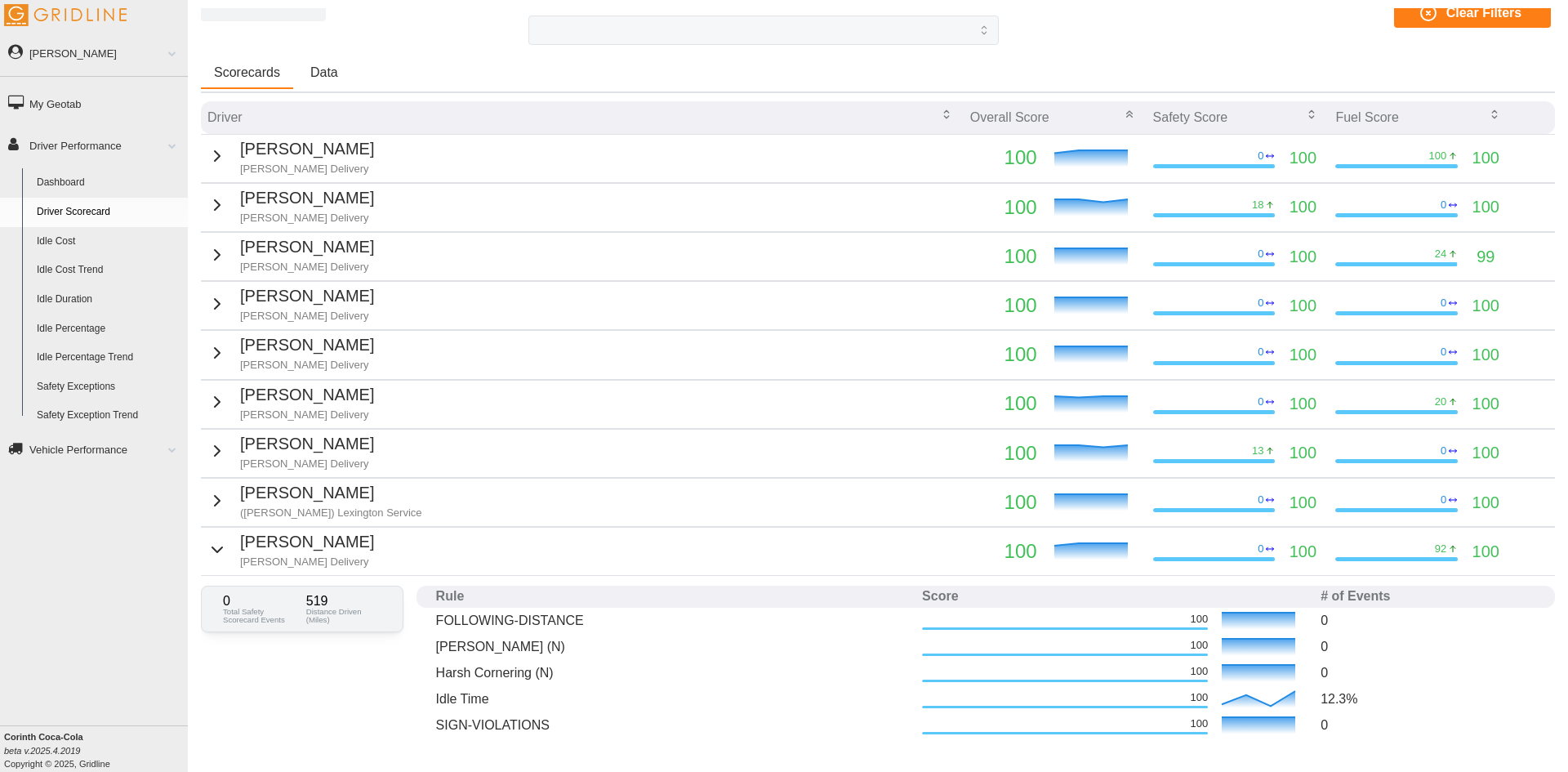
scroll to position [153, 0]
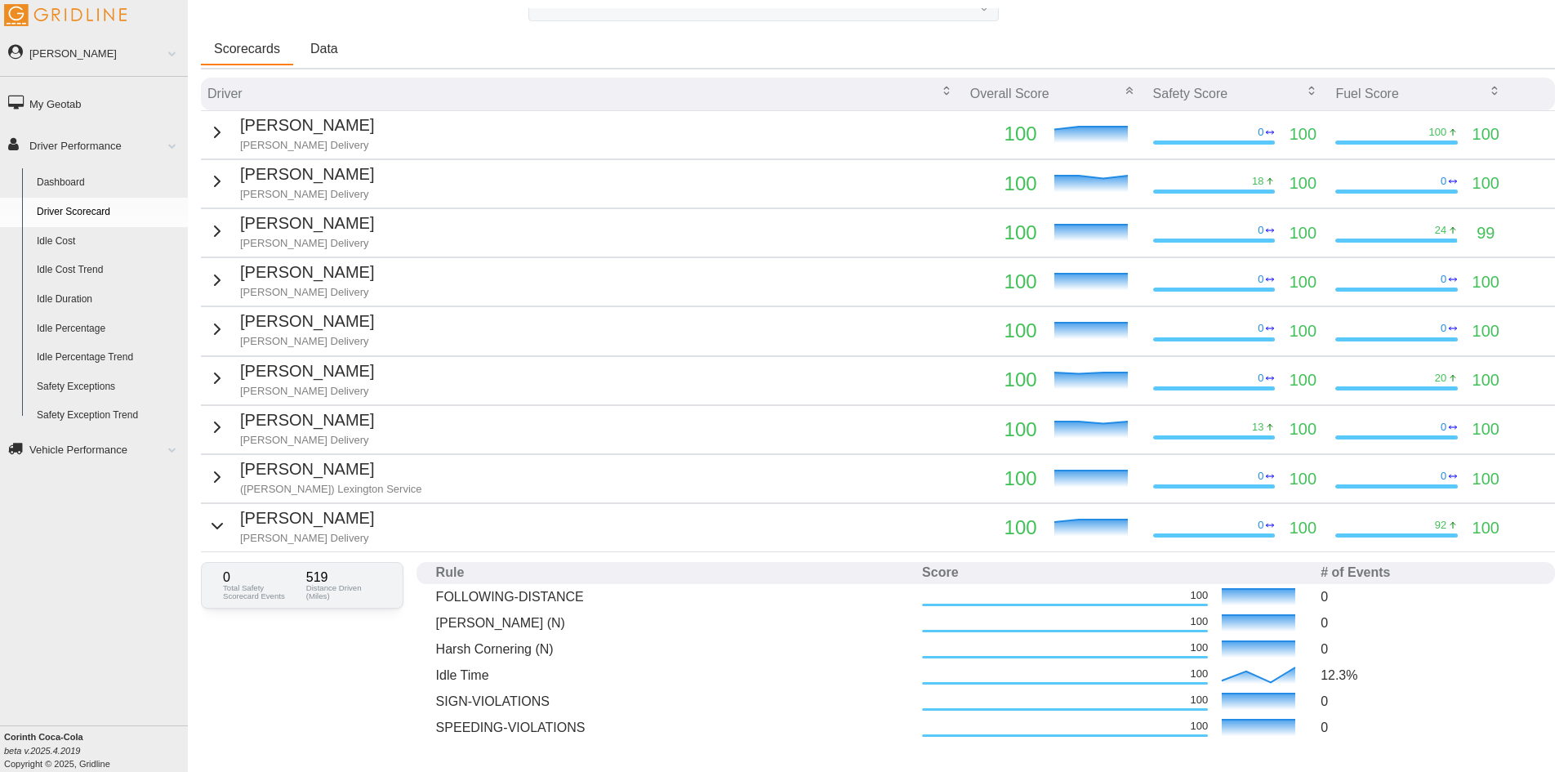
click at [264, 519] on p "[PERSON_NAME]" at bounding box center [307, 518] width 134 height 25
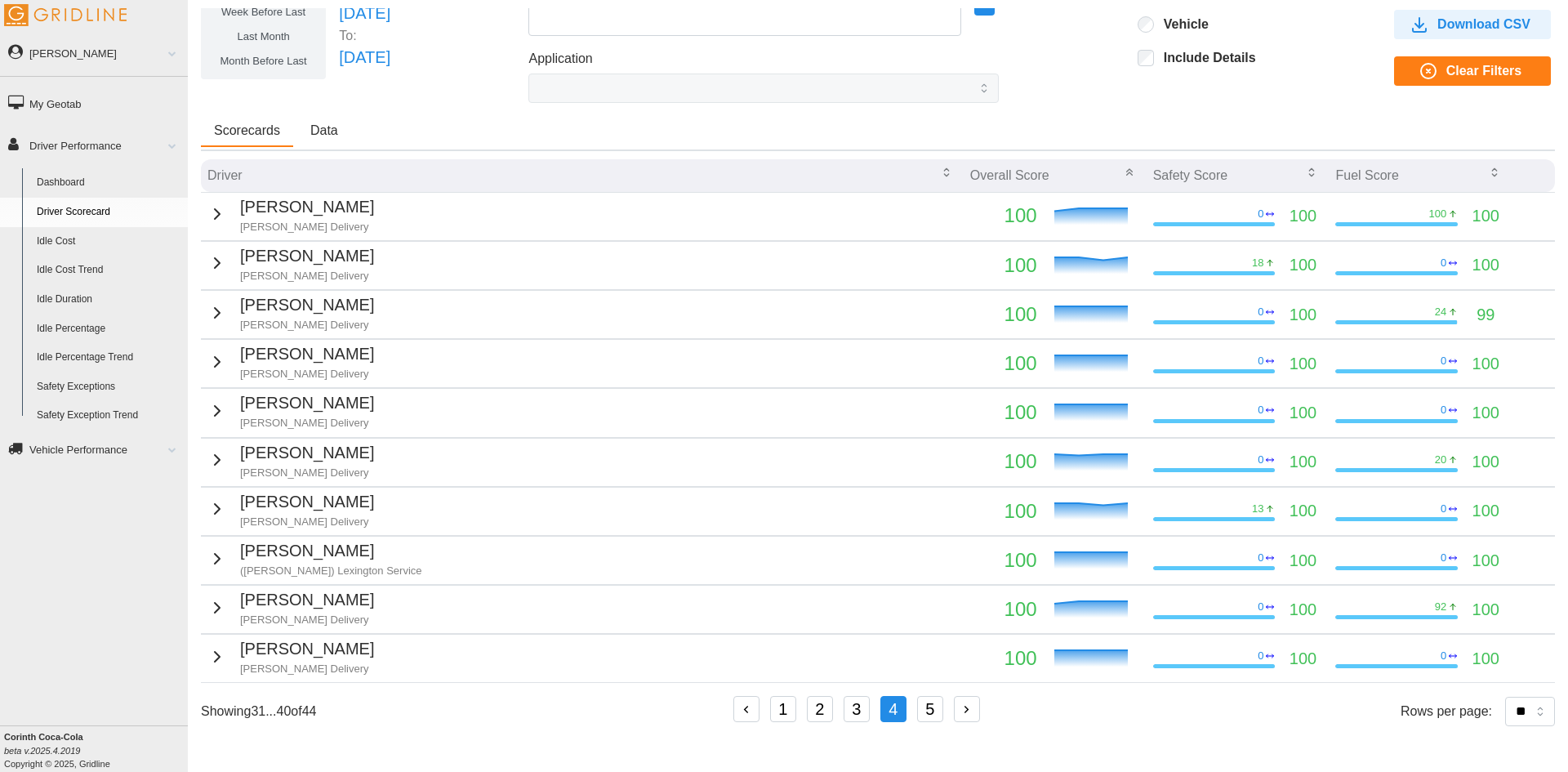
scroll to position [71, 0]
click at [932, 710] on button "5" at bounding box center [930, 709] width 26 height 26
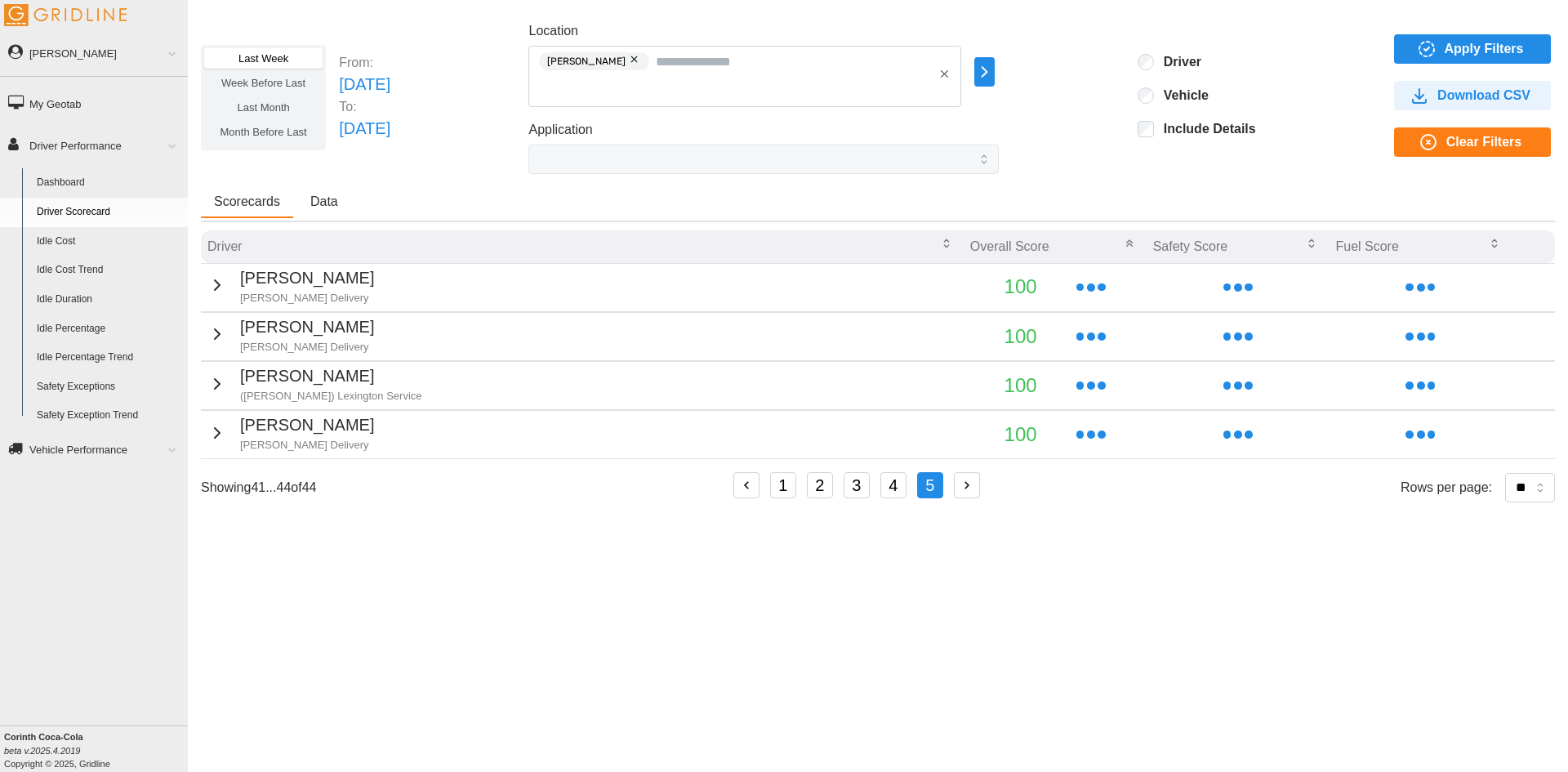
scroll to position [0, 0]
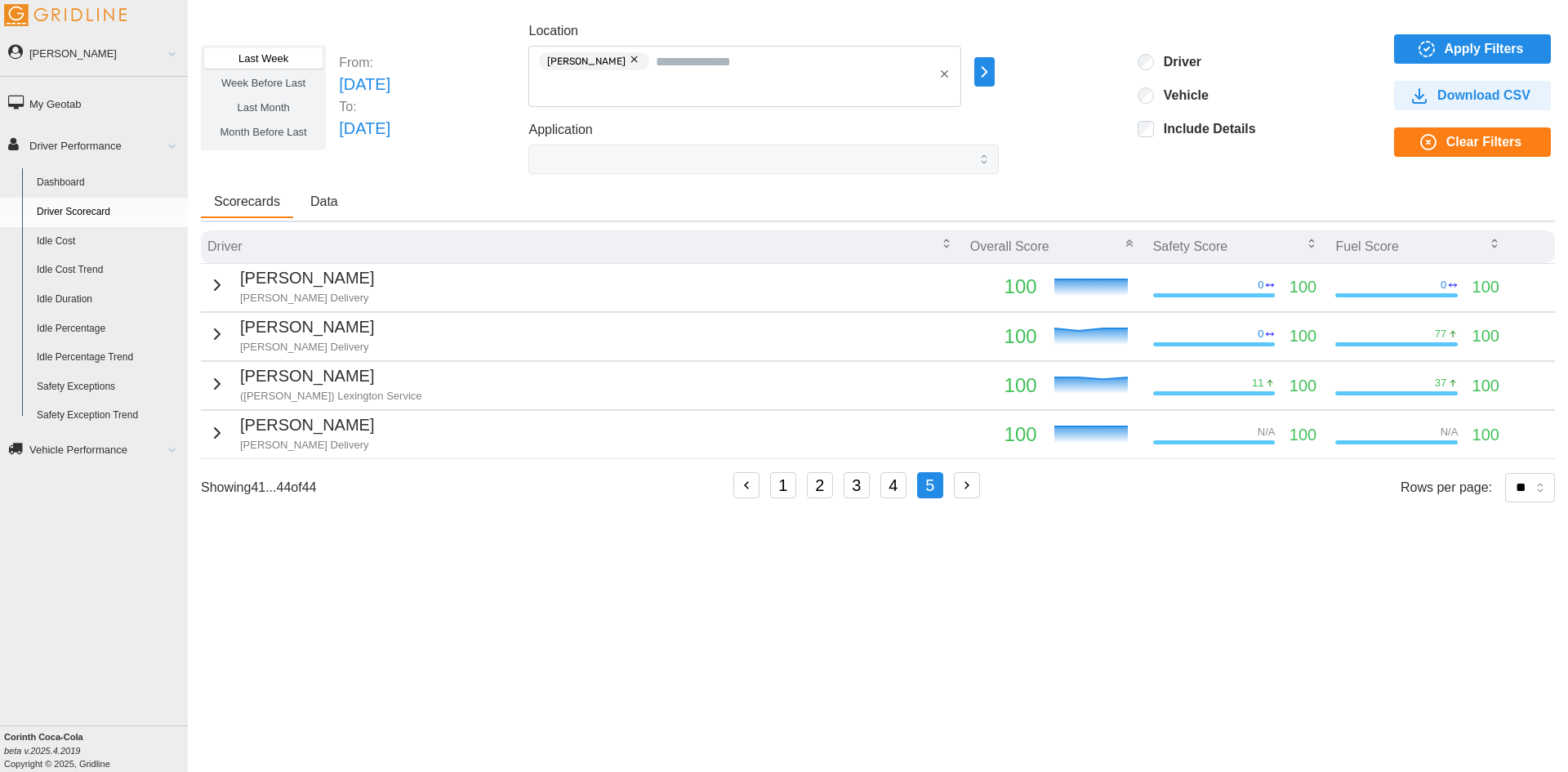
click at [292, 439] on p "[PERSON_NAME] Delivery" at bounding box center [307, 445] width 134 height 15
